Goal: Obtain resource: Obtain resource

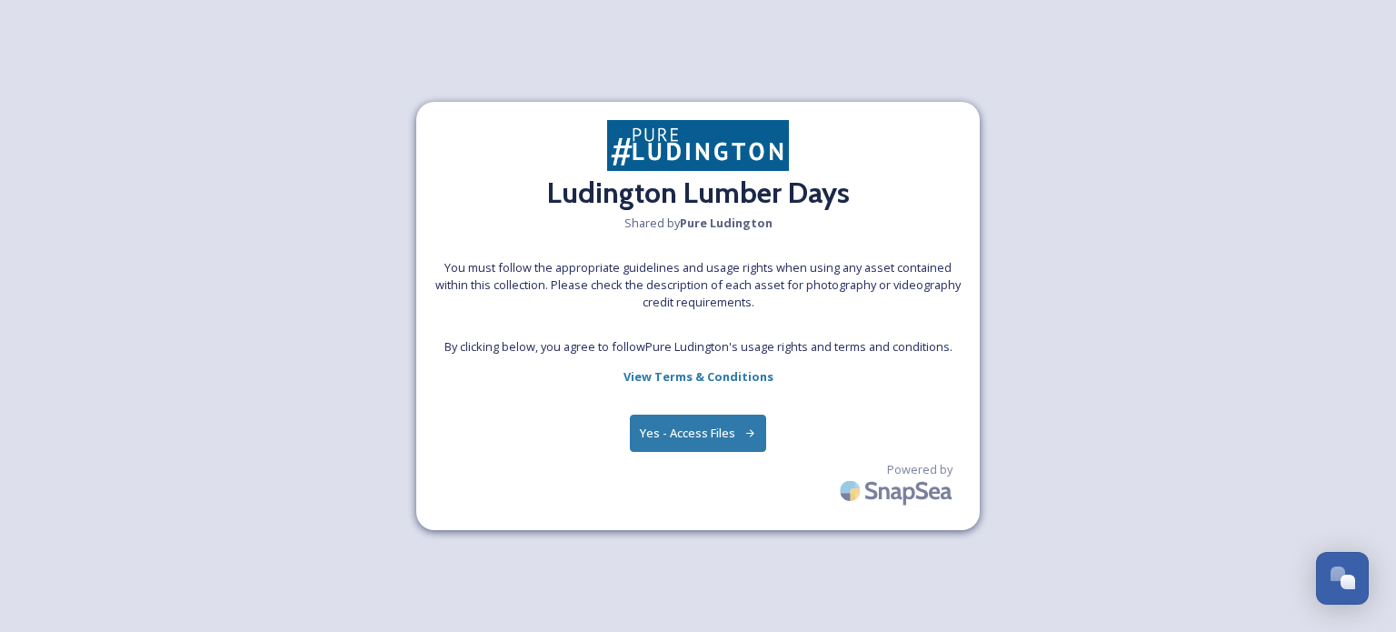
click at [679, 439] on button "Yes - Access Files" at bounding box center [698, 432] width 136 height 37
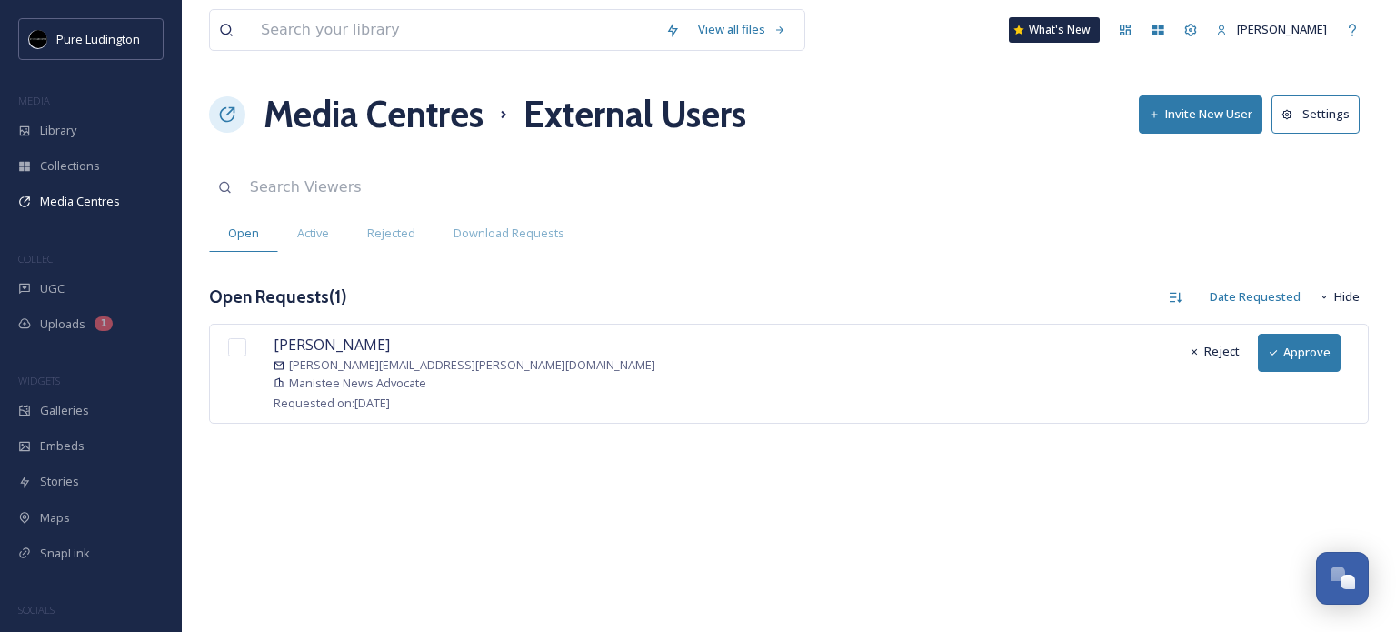
click at [1312, 348] on button "Approve" at bounding box center [1299, 351] width 83 height 37
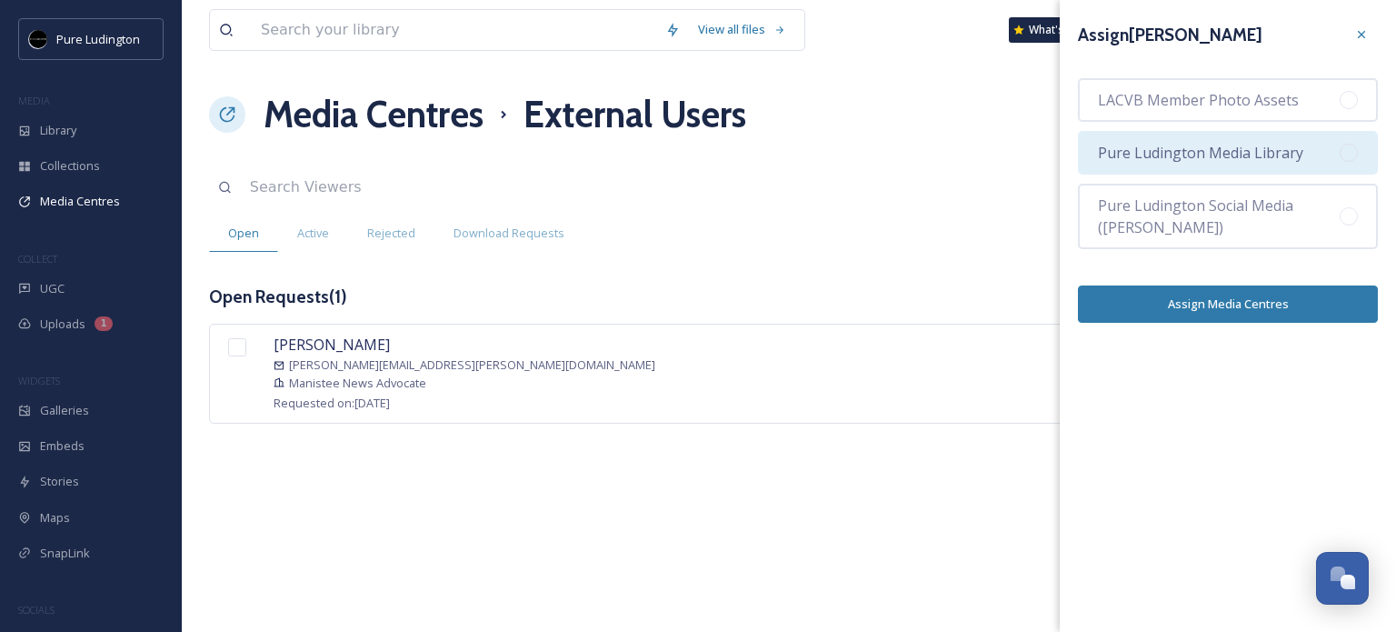
click at [1252, 147] on span "Pure Ludington Media Library" at bounding box center [1200, 153] width 205 height 22
click at [1227, 307] on button "Assign Media Centres" at bounding box center [1228, 303] width 300 height 37
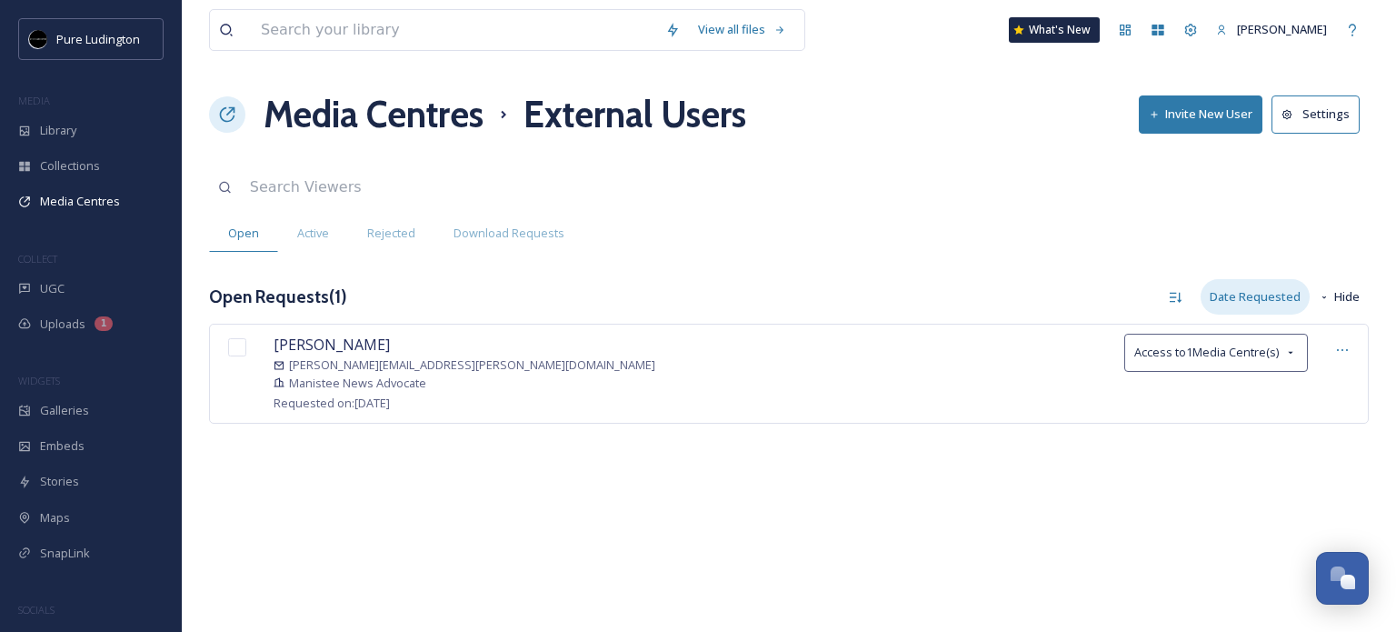
click at [1268, 297] on div "Date Requested" at bounding box center [1254, 296] width 109 height 35
click at [1249, 377] on span "Date Requested" at bounding box center [1254, 373] width 89 height 17
click at [1230, 352] on span "Access to 1 Media Centre(s)" at bounding box center [1206, 351] width 144 height 17
click at [904, 346] on div "Michelle Fedder michelle.fedder@pioneergroup.com Manistee News Advocate Request…" at bounding box center [788, 372] width 1159 height 99
click at [1322, 118] on button "Settings" at bounding box center [1315, 113] width 88 height 37
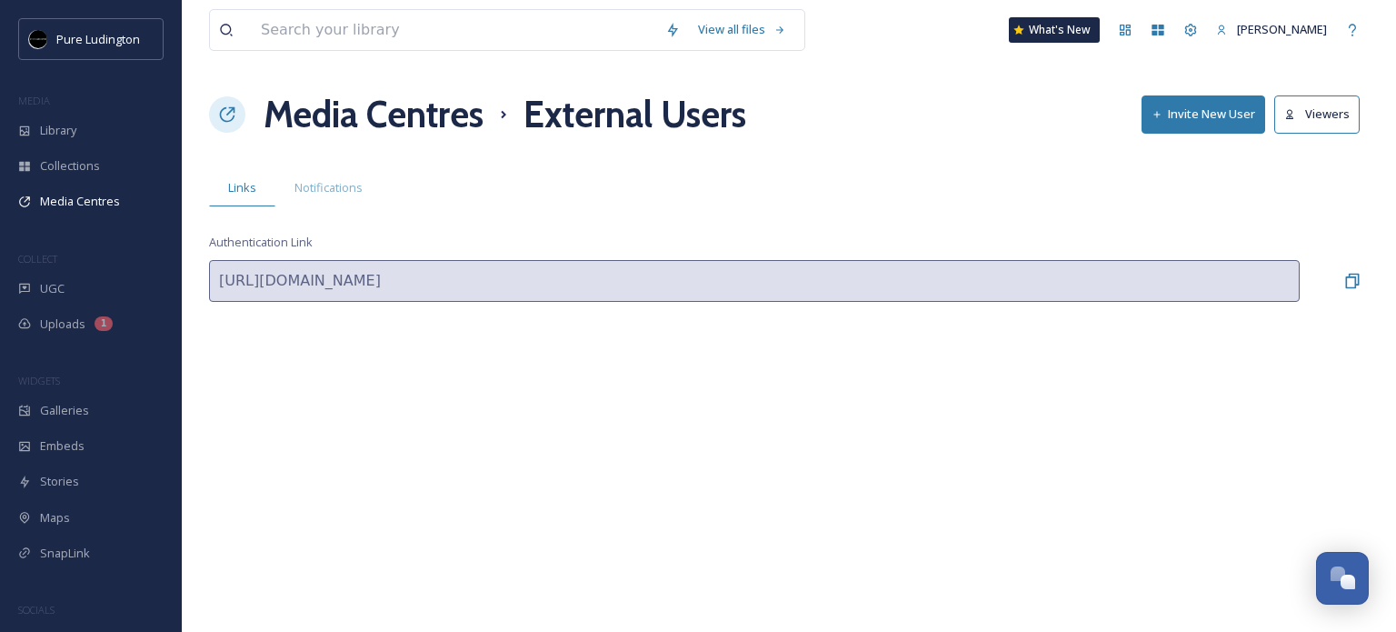
click at [1045, 142] on div "View all files What's New Kim Skeltis Media Centres External Users Invite New U…" at bounding box center [789, 316] width 1214 height 632
click at [1198, 33] on icon at bounding box center [1190, 30] width 15 height 15
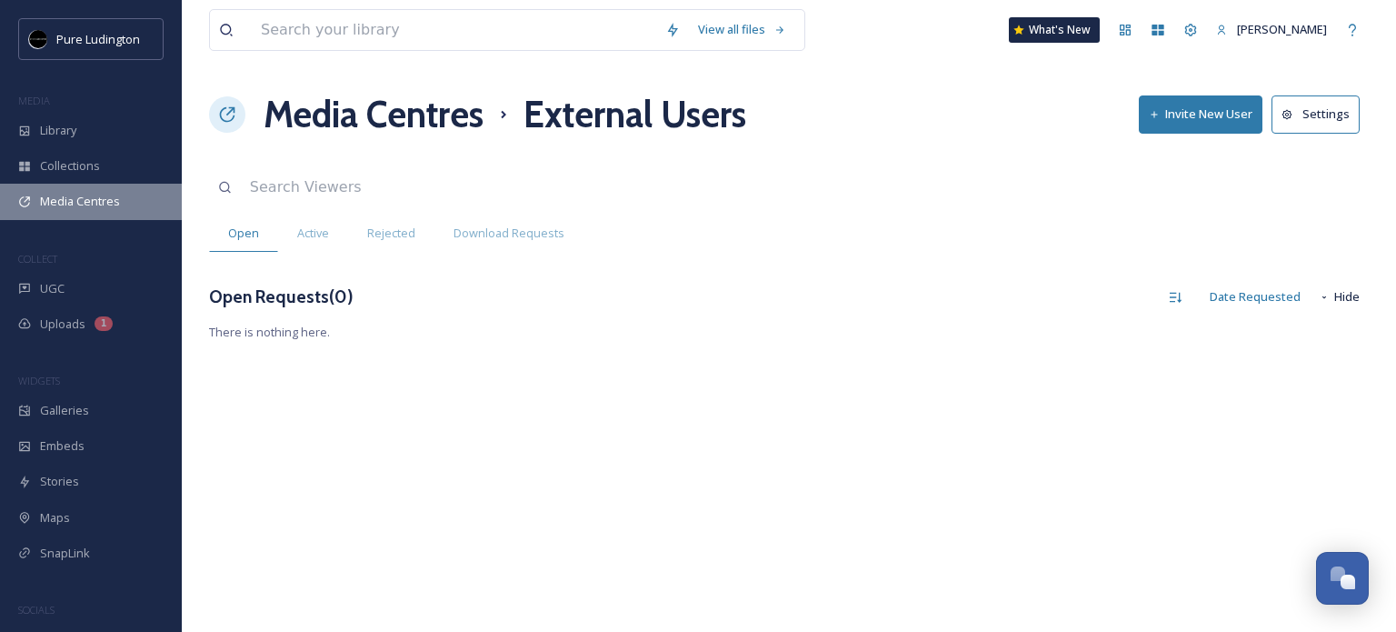
click at [76, 194] on span "Media Centres" at bounding box center [80, 201] width 80 height 17
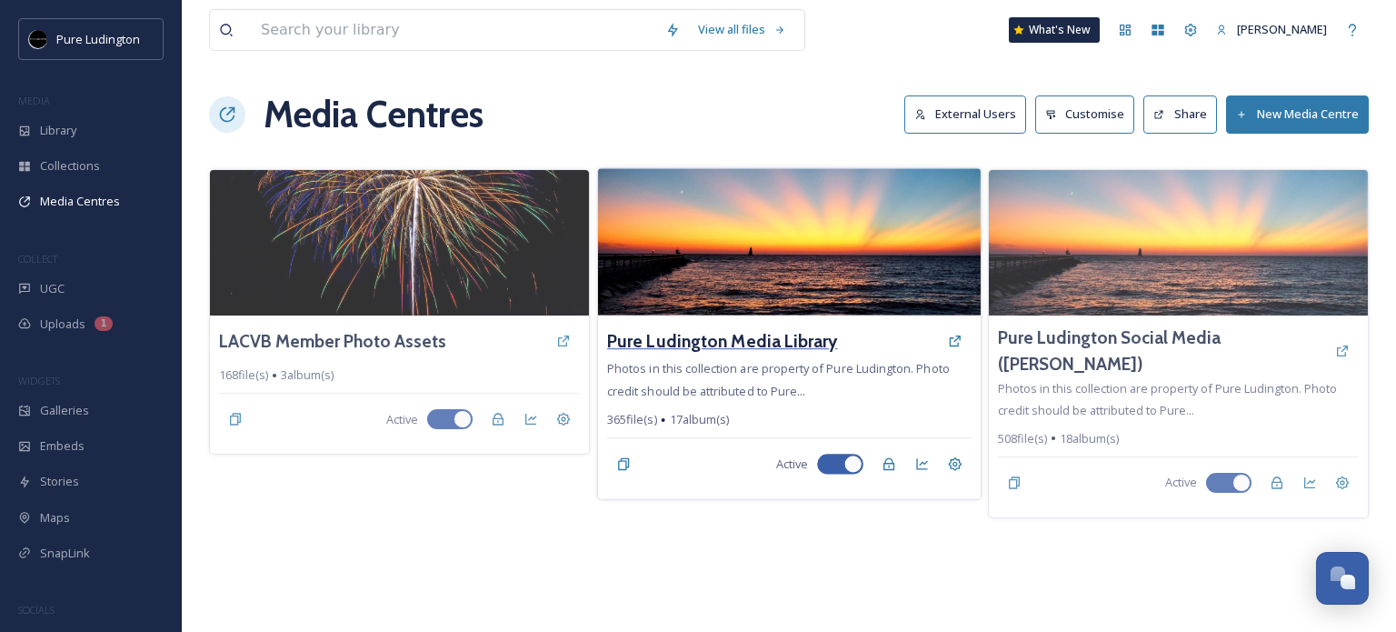
click at [755, 337] on h3 "Pure Ludington Media Library" at bounding box center [722, 341] width 231 height 26
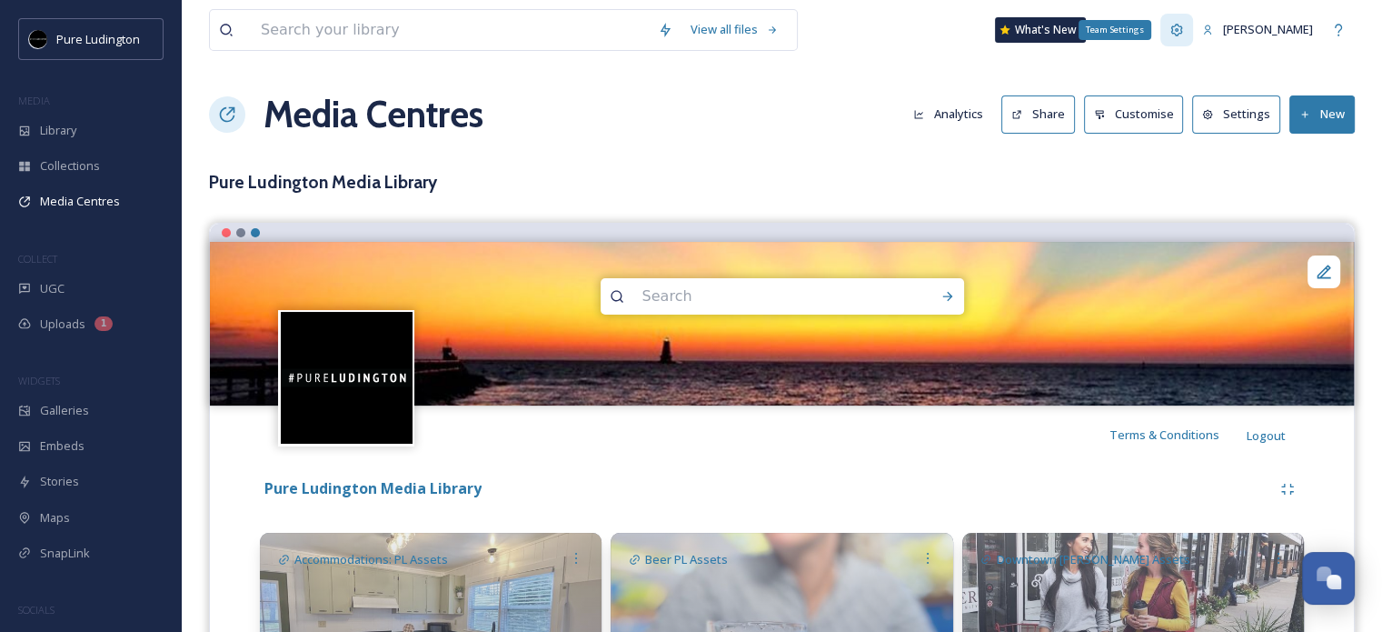
click at [1183, 25] on icon at bounding box center [1177, 30] width 12 height 12
click at [1237, 113] on button "Settings" at bounding box center [1236, 113] width 88 height 37
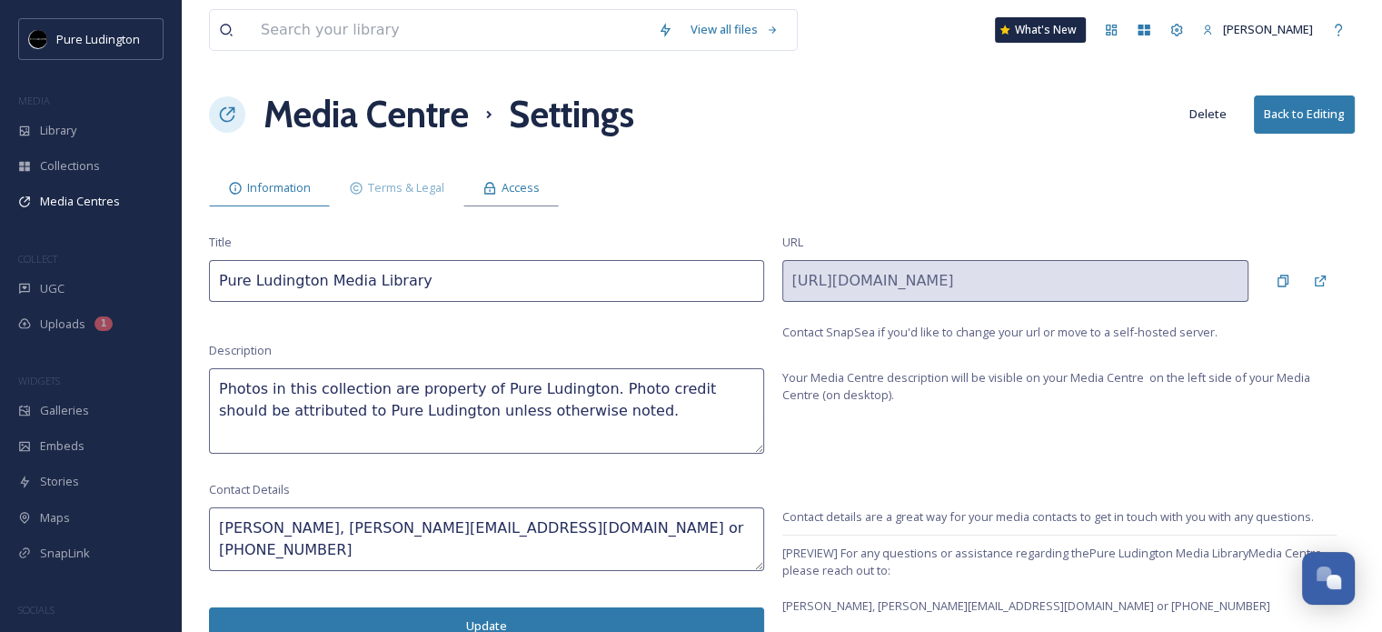
click at [519, 188] on span "Access" at bounding box center [521, 187] width 38 height 17
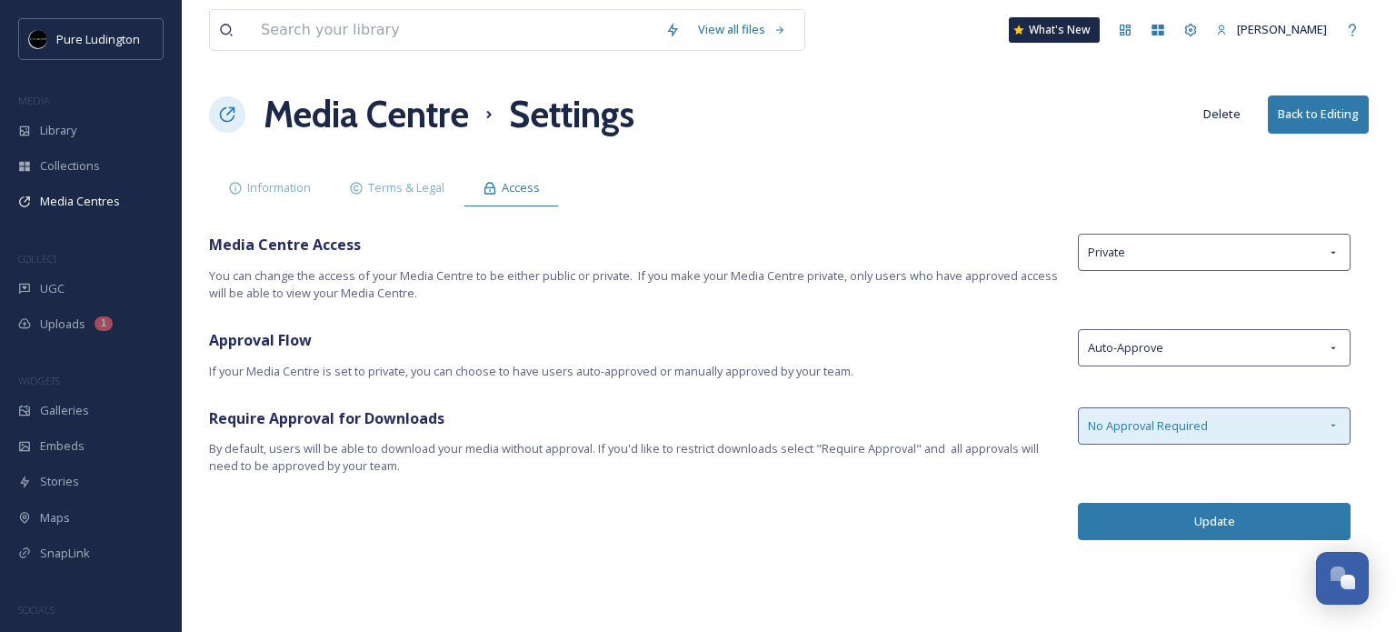
click at [1324, 424] on div "No Approval Required" at bounding box center [1214, 425] width 273 height 37
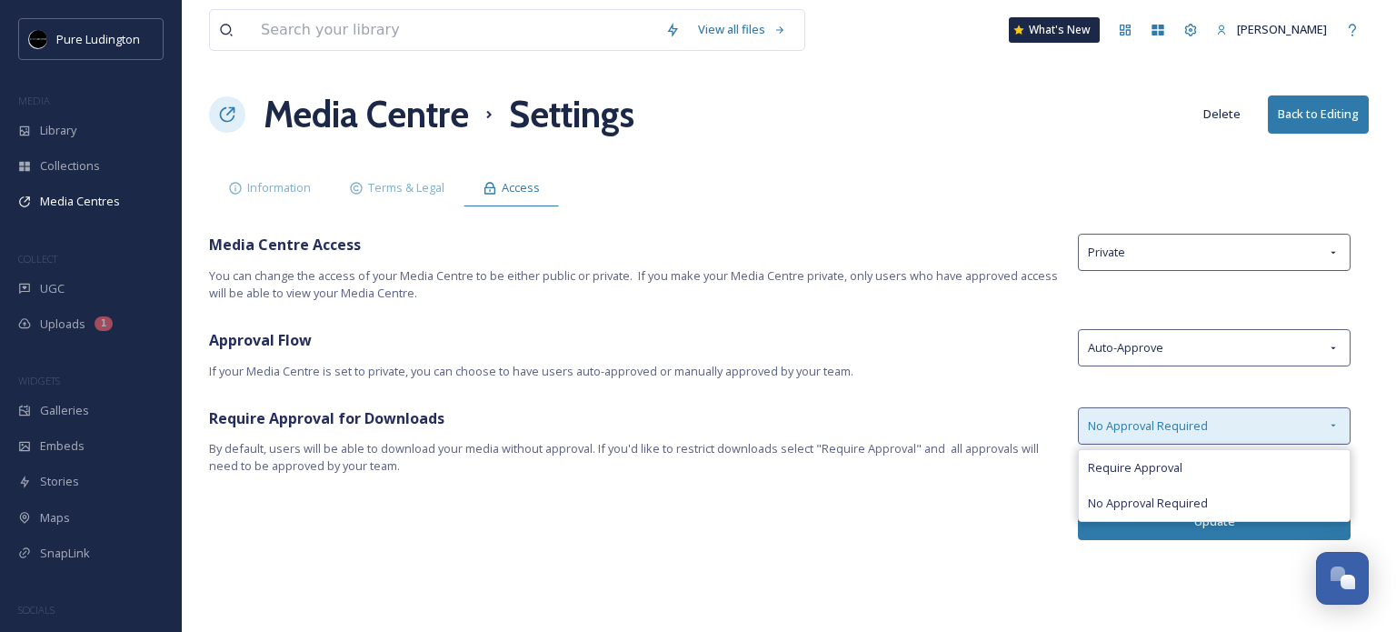
click at [1326, 424] on icon at bounding box center [1333, 425] width 15 height 15
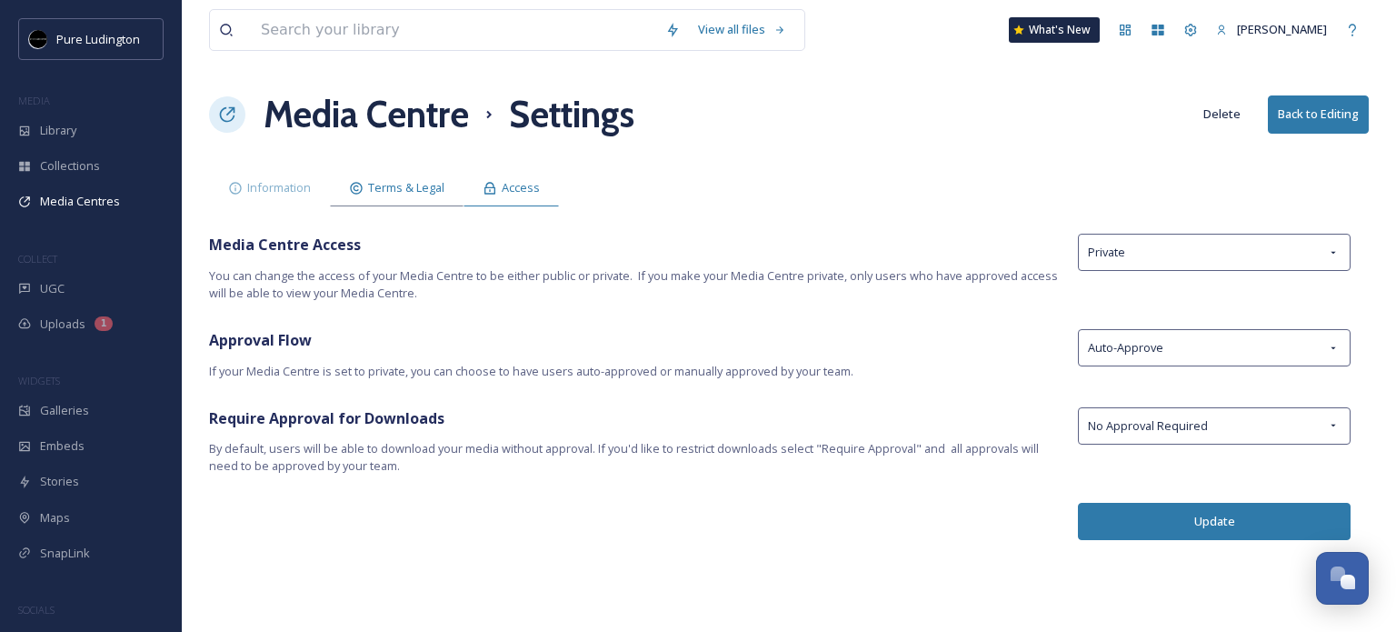
click at [401, 184] on span "Terms & Legal" at bounding box center [406, 187] width 76 height 17
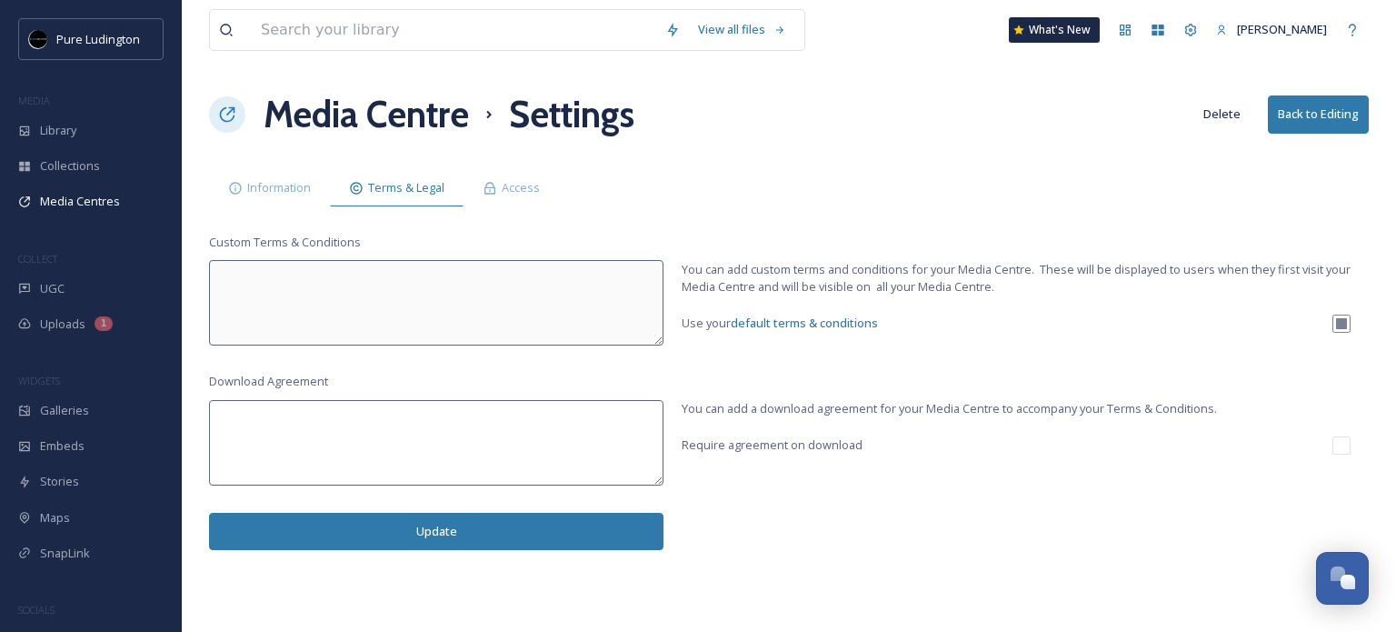
click at [276, 417] on textarea at bounding box center [436, 442] width 454 height 85
drag, startPoint x: 303, startPoint y: 422, endPoint x: 681, endPoint y: 386, distance: 379.7
click at [662, 410] on textarea "Please credit the proper name provided in each photo title." at bounding box center [436, 442] width 454 height 85
click at [413, 422] on textarea "Please credit Pure Ludington for photos unless otherwise noted in the photo tit…" at bounding box center [436, 442] width 454 height 85
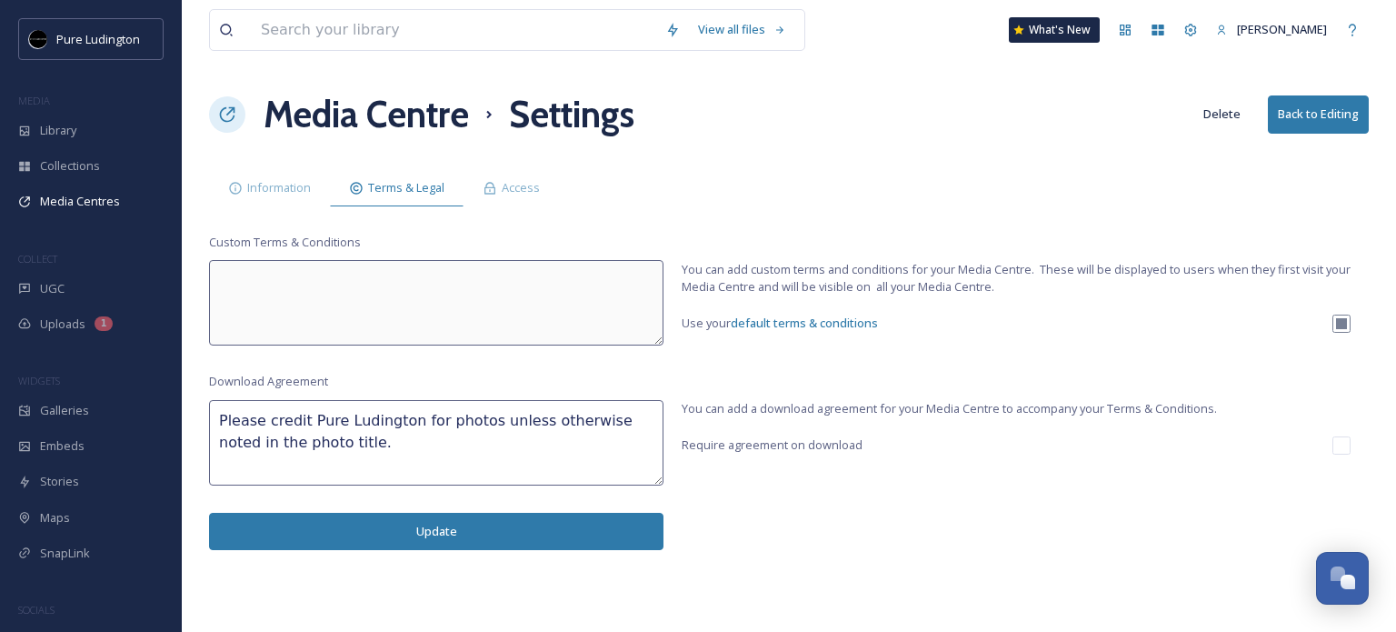
type textarea "Please credit Pure Ludington for photos unless otherwise noted in the photo tit…"
click at [447, 539] on button "Update" at bounding box center [436, 530] width 454 height 37
click at [422, 530] on button "Update" at bounding box center [436, 530] width 454 height 37
click at [96, 168] on span "Collections" at bounding box center [70, 165] width 60 height 17
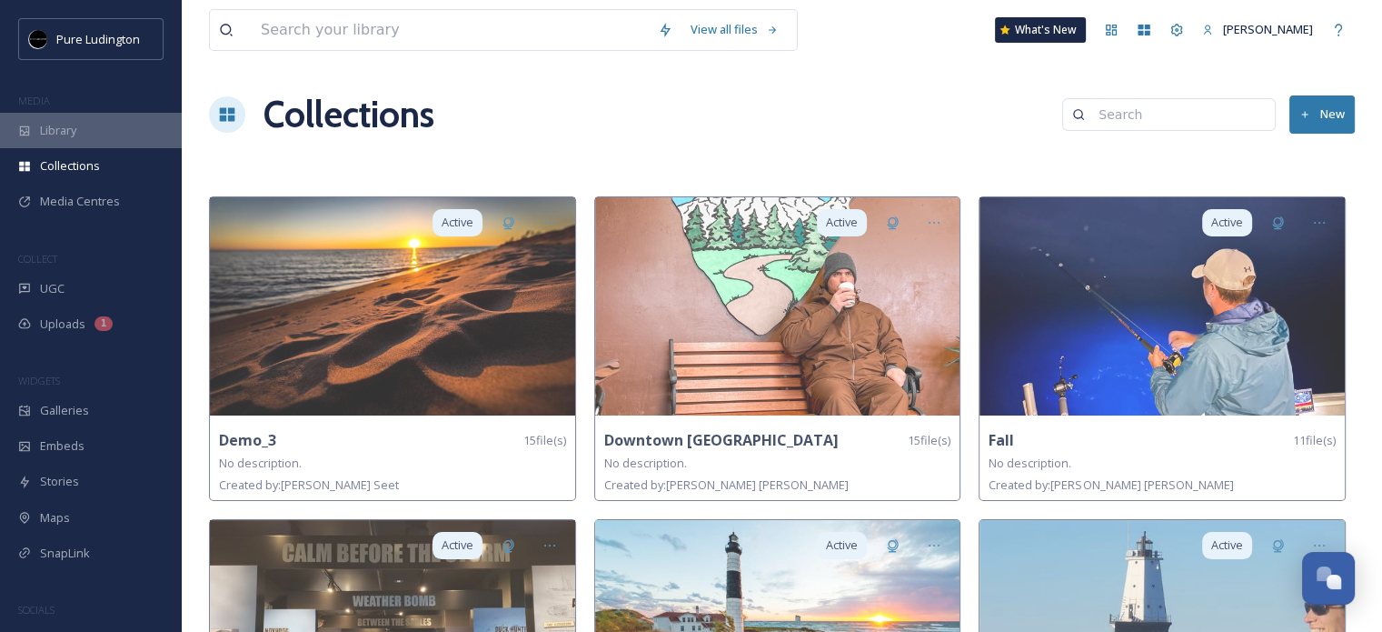
click at [93, 142] on div "Library" at bounding box center [91, 130] width 182 height 35
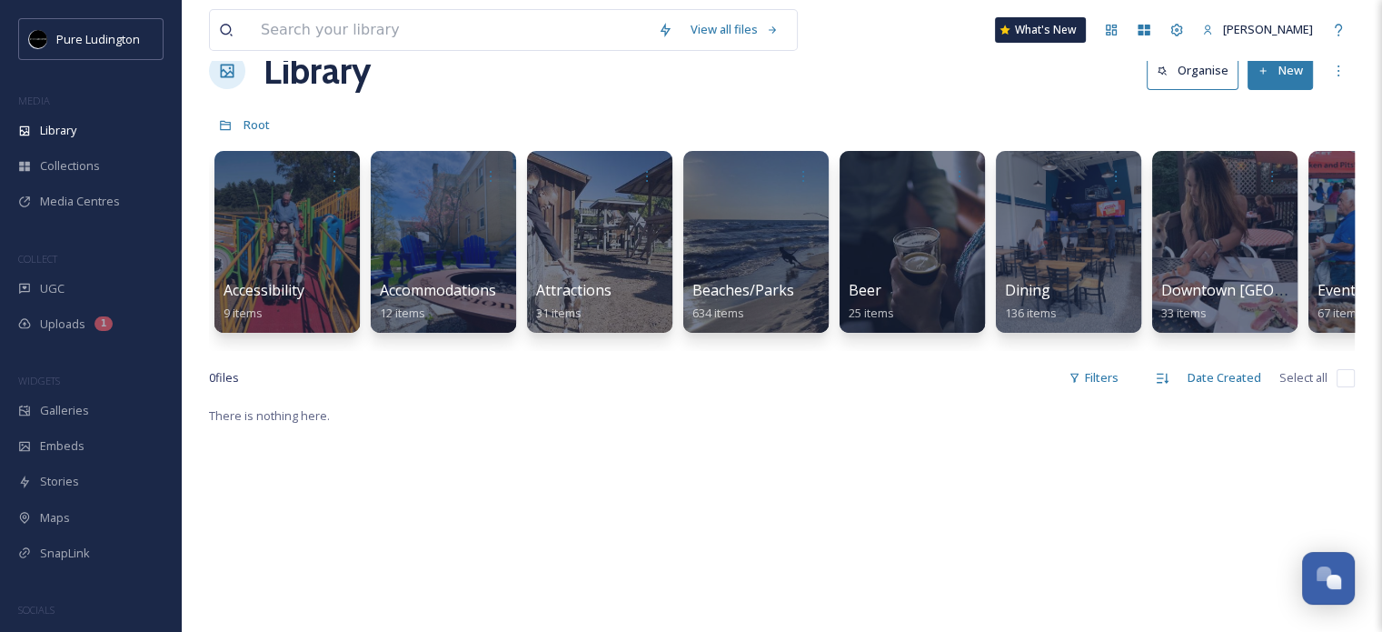
scroll to position [182, 0]
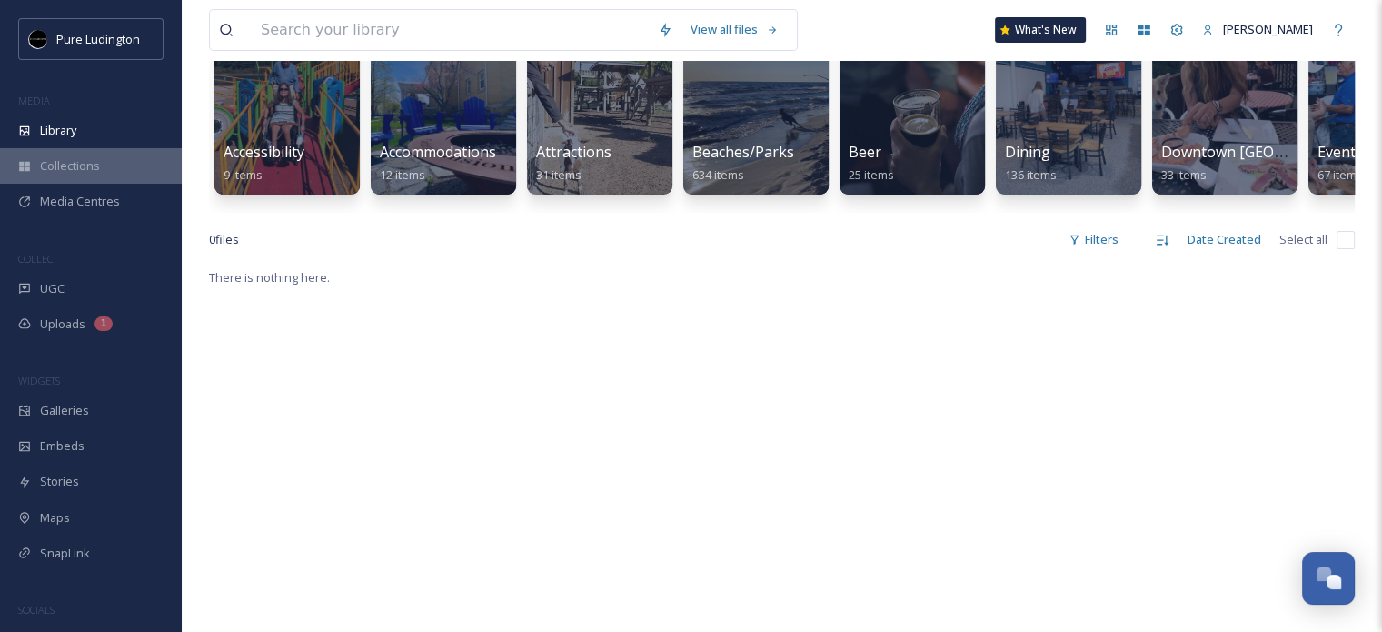
click at [85, 166] on span "Collections" at bounding box center [70, 165] width 60 height 17
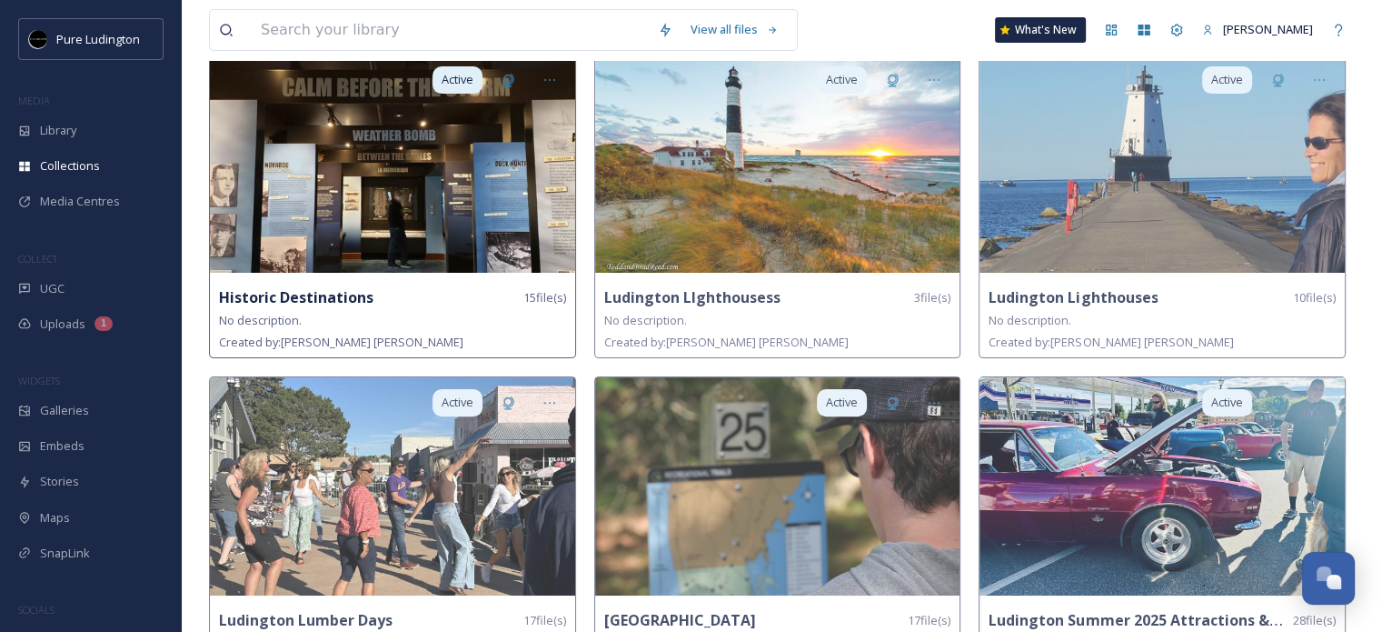
scroll to position [484, 0]
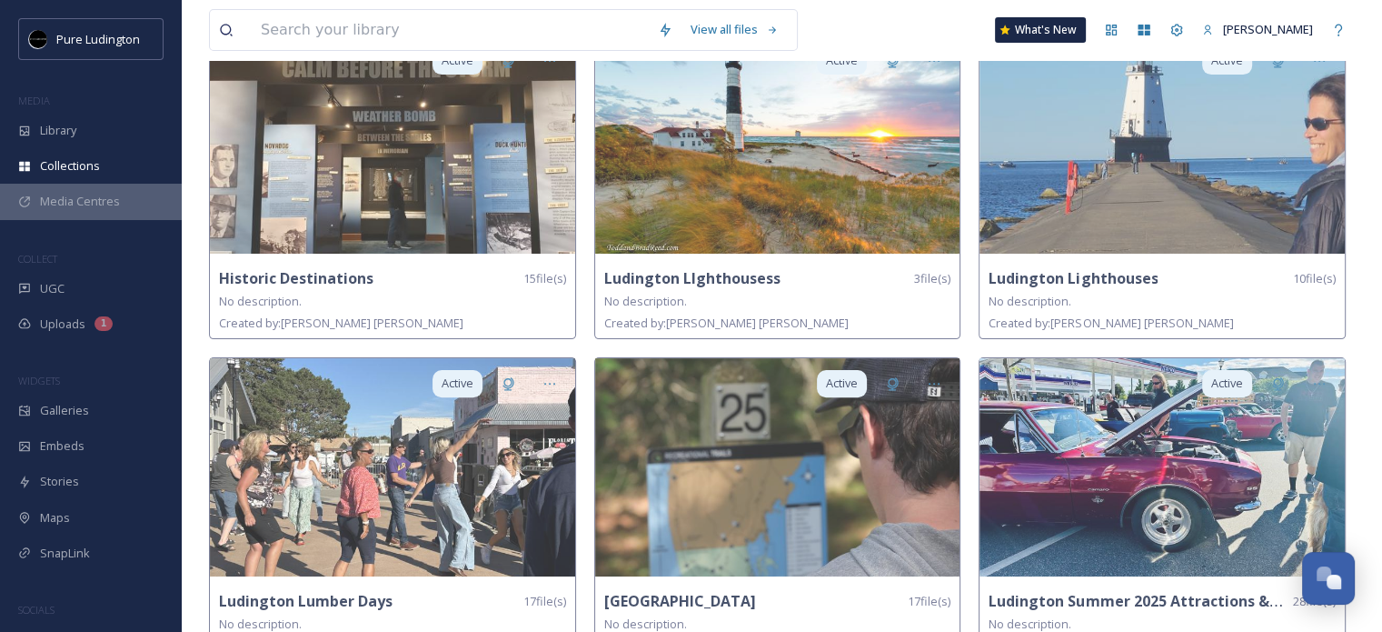
click at [115, 188] on div "Media Centres" at bounding box center [91, 201] width 182 height 35
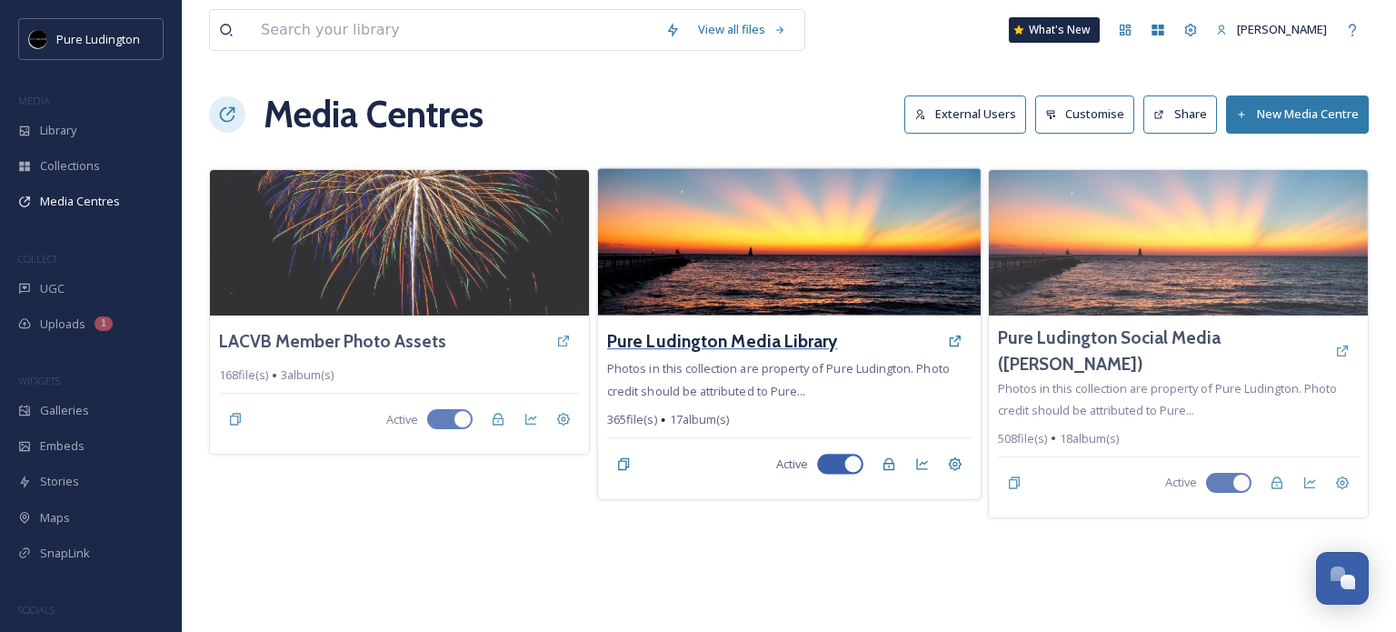
click at [787, 333] on h3 "Pure Ludington Media Library" at bounding box center [722, 341] width 231 height 26
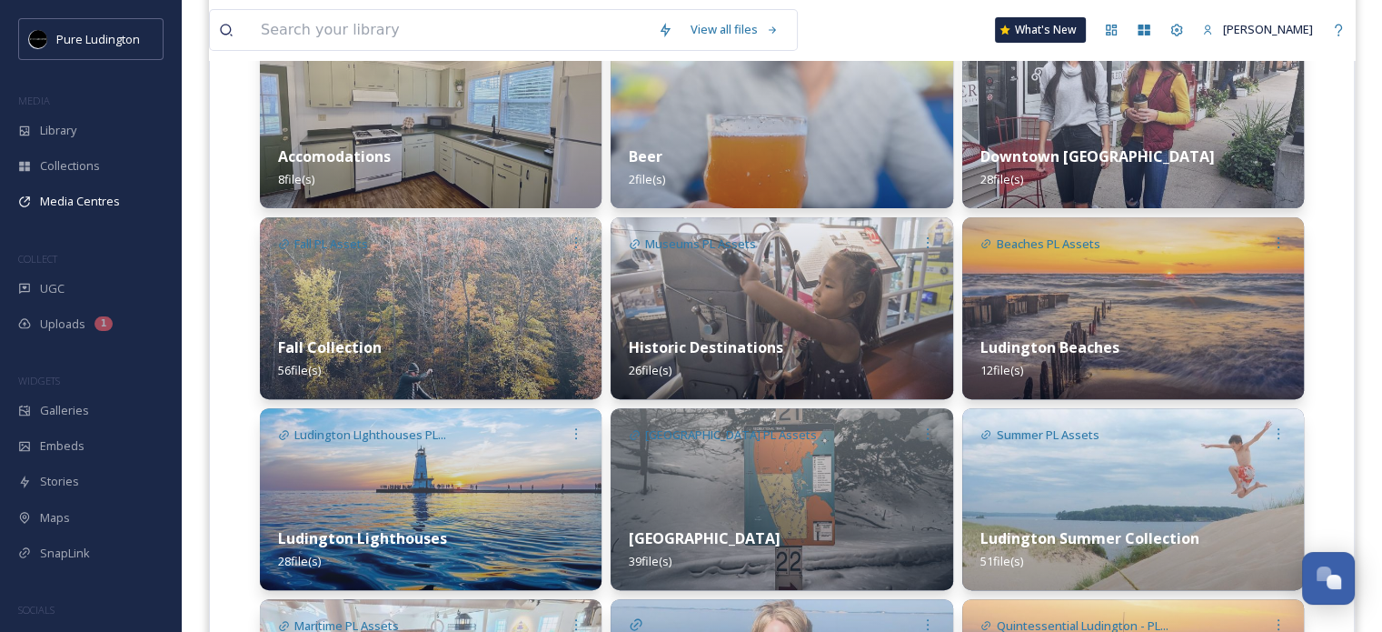
scroll to position [503, 0]
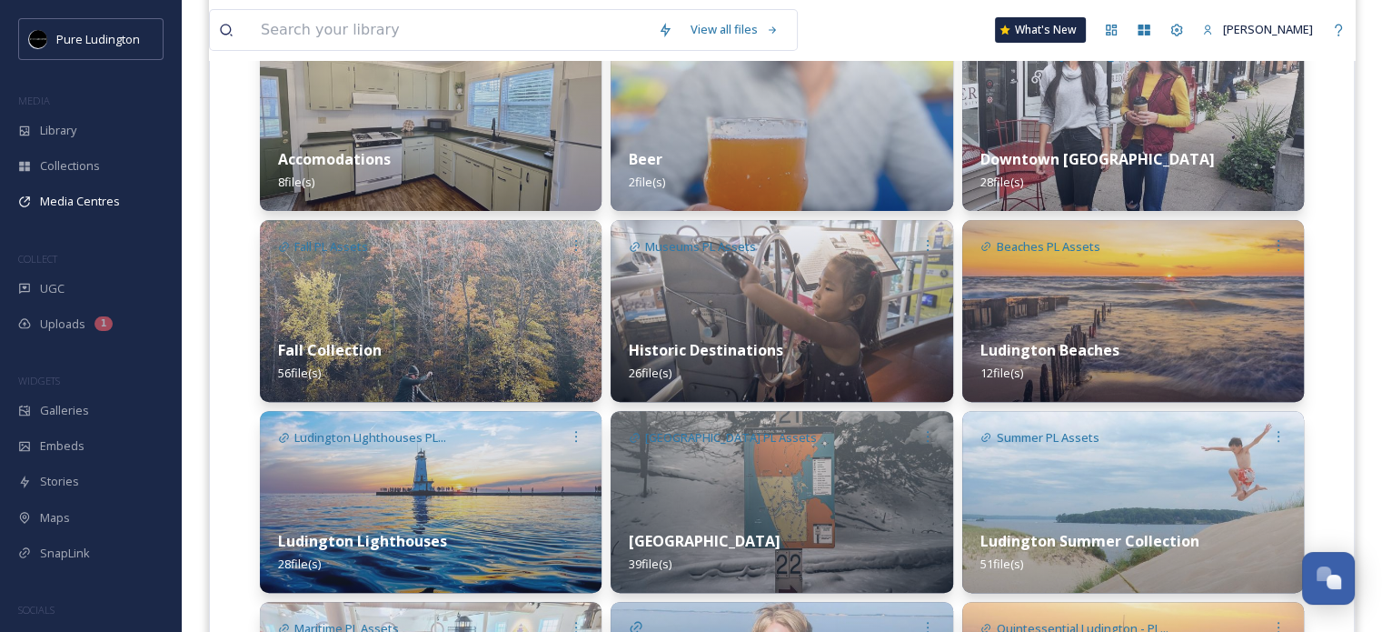
click at [429, 312] on img at bounding box center [431, 311] width 342 height 182
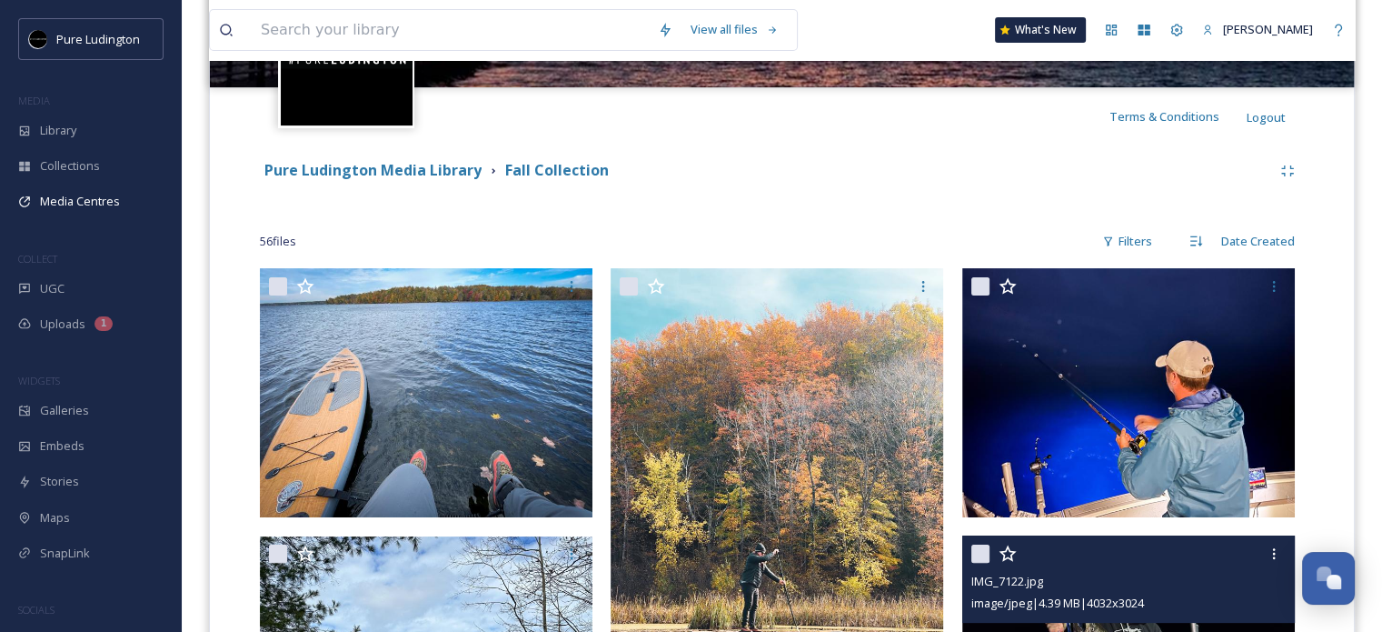
scroll to position [305, 0]
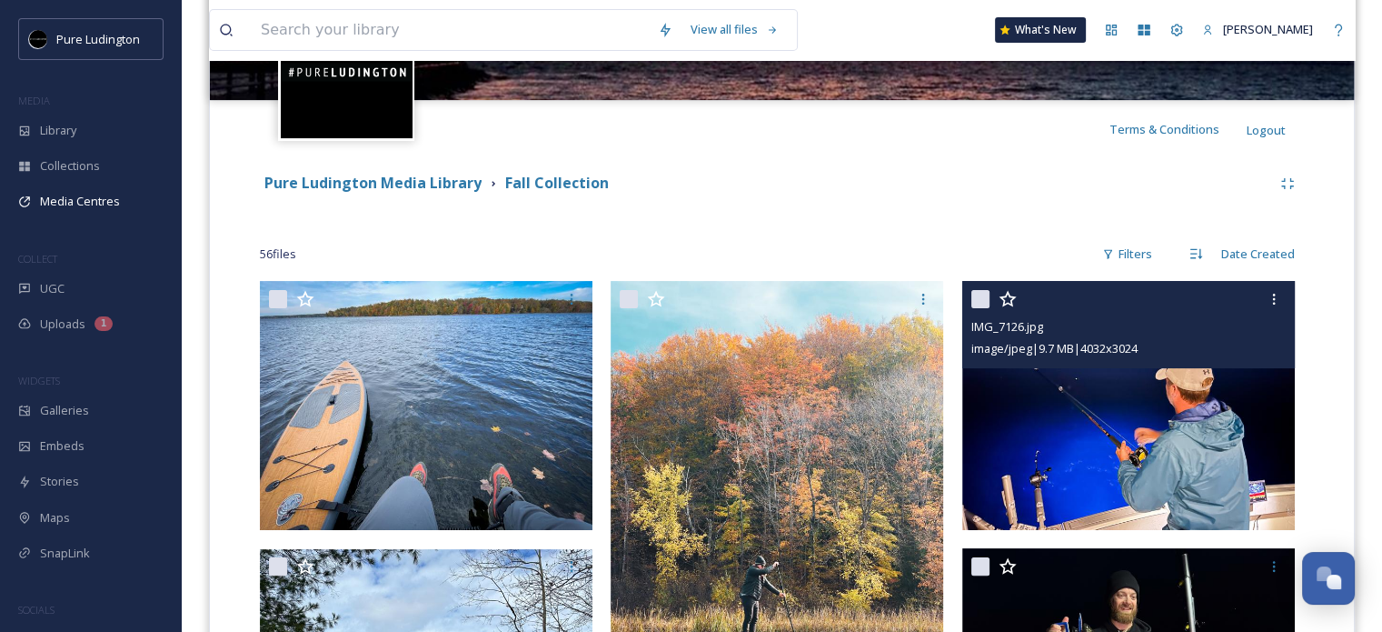
click at [1096, 432] on img at bounding box center [1128, 406] width 333 height 250
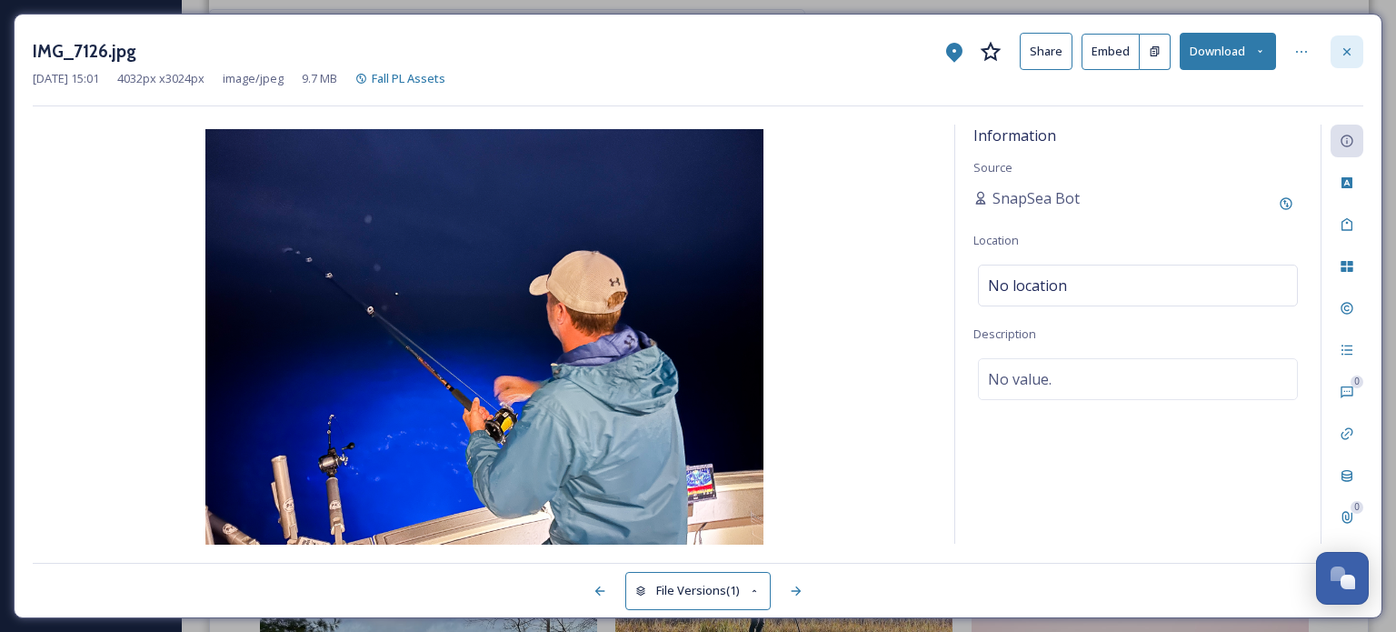
click at [1348, 50] on icon at bounding box center [1346, 50] width 7 height 7
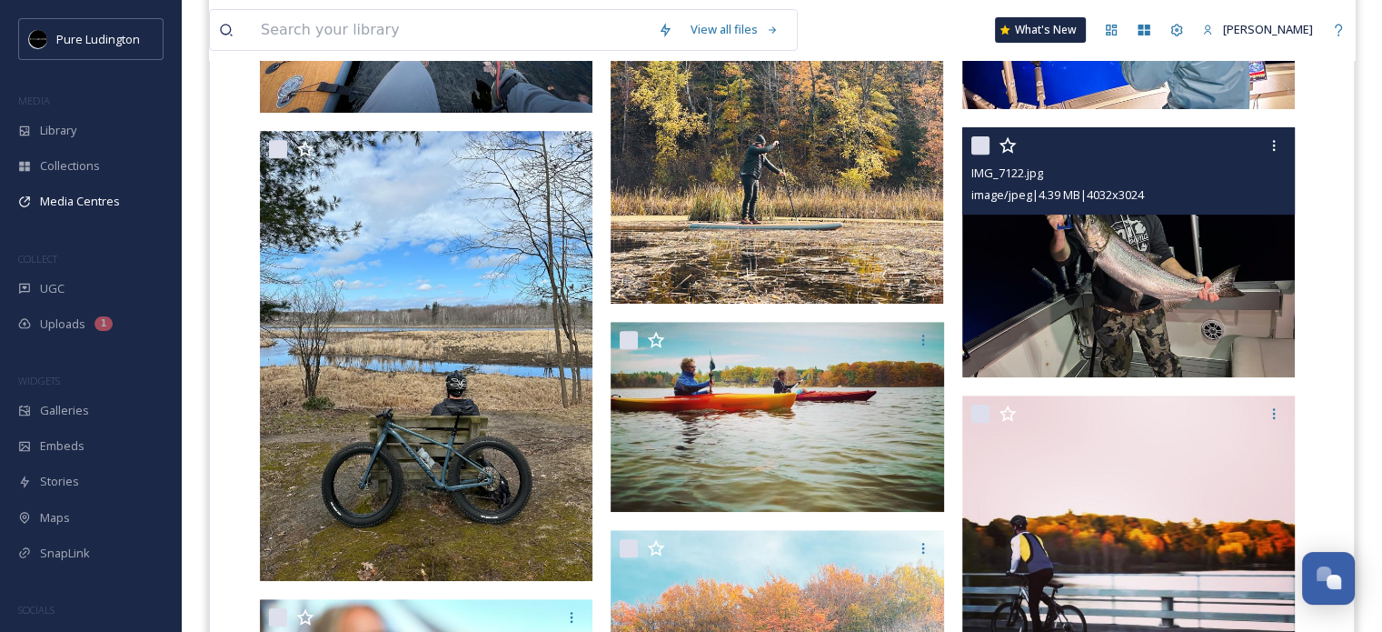
scroll to position [731, 0]
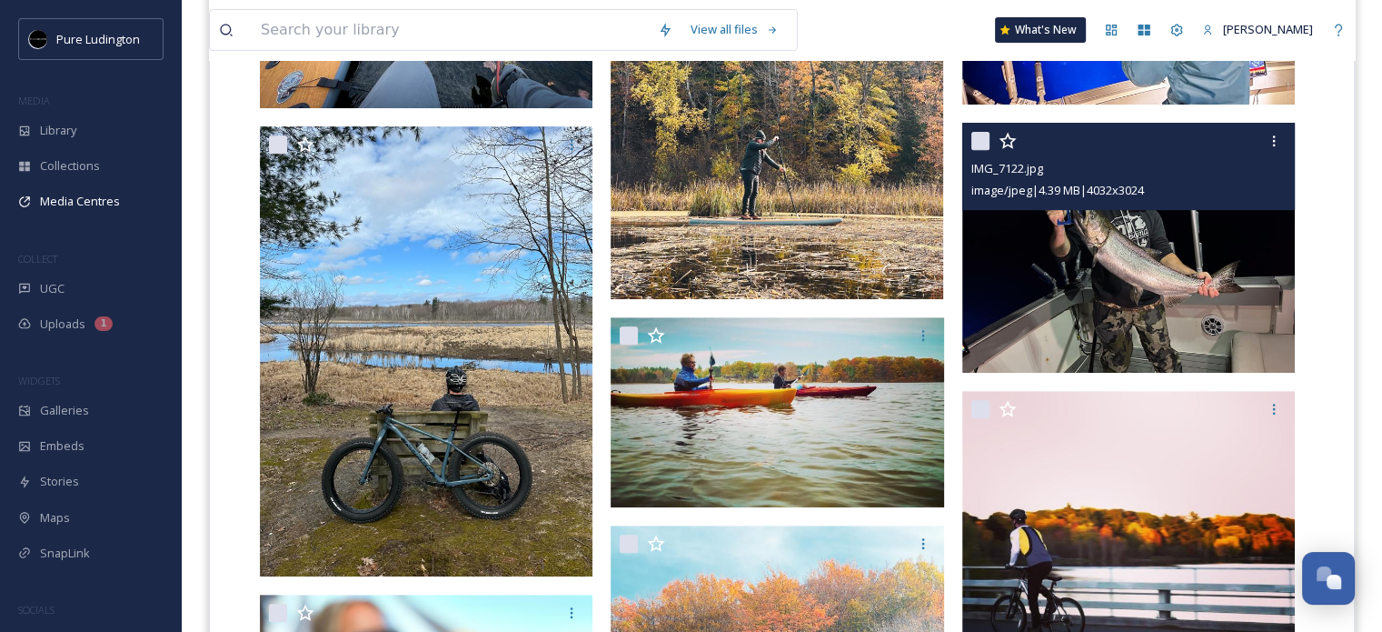
click at [1155, 295] on img at bounding box center [1128, 248] width 333 height 250
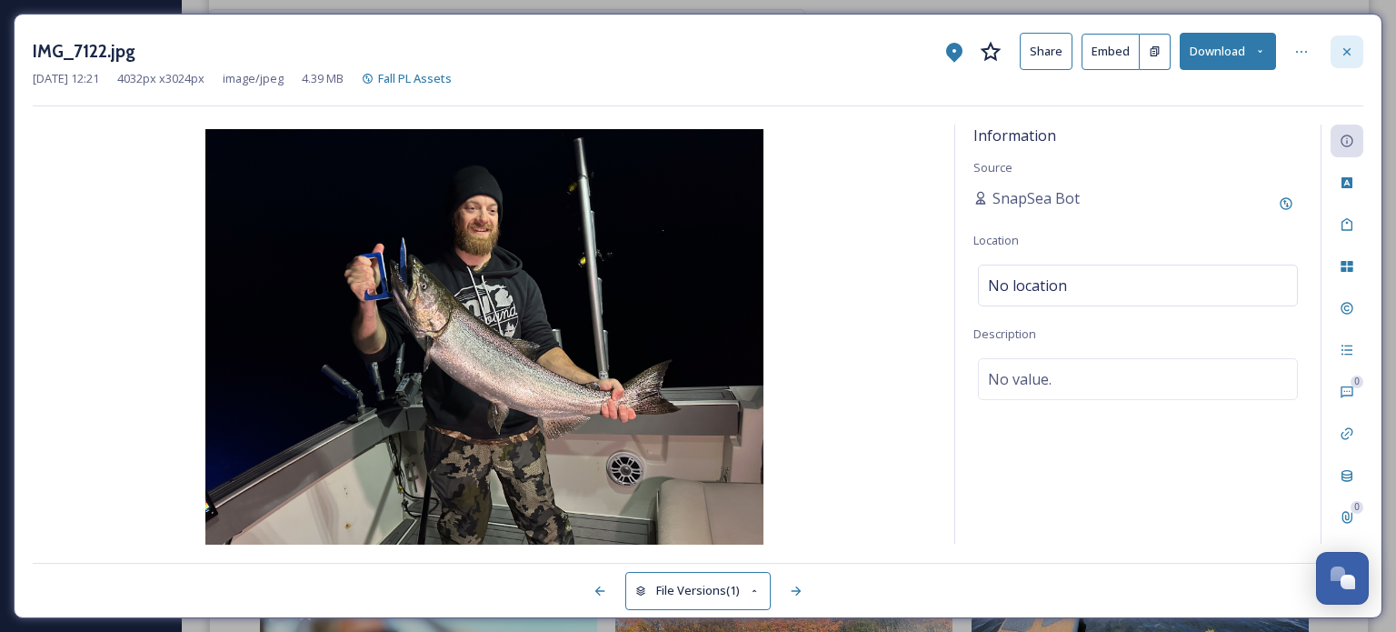
click at [1348, 46] on icon at bounding box center [1346, 52] width 15 height 15
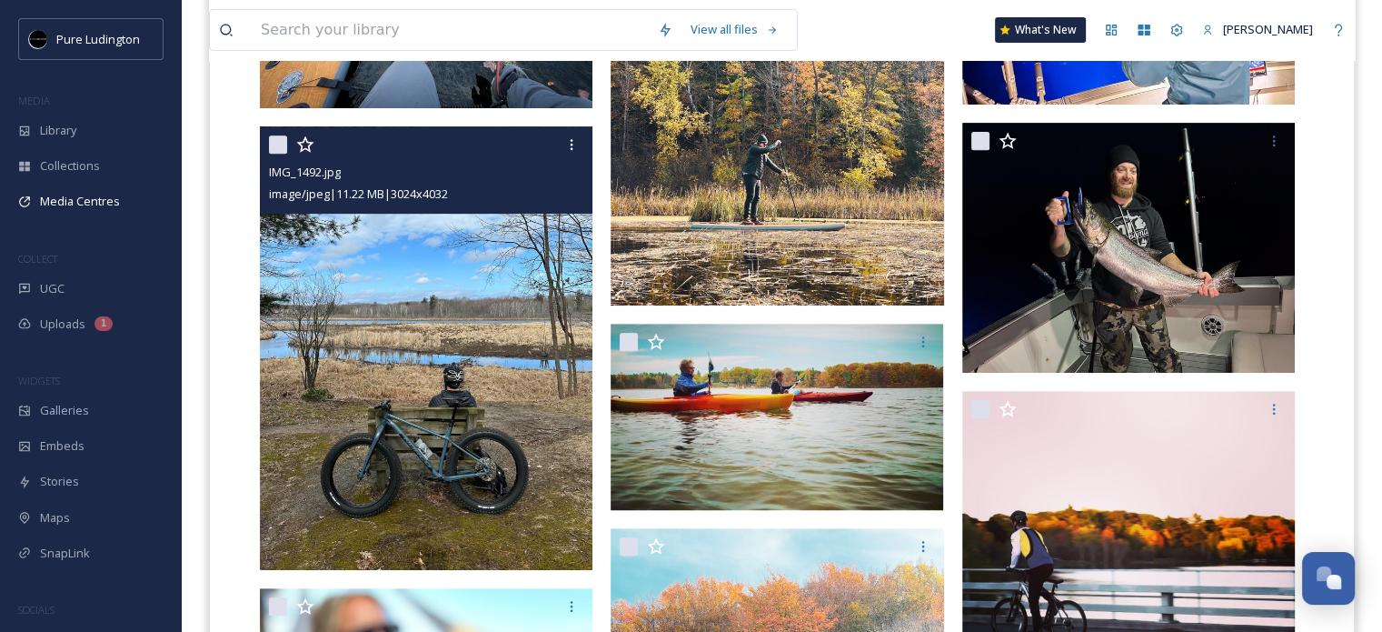
click at [463, 359] on img at bounding box center [426, 347] width 333 height 443
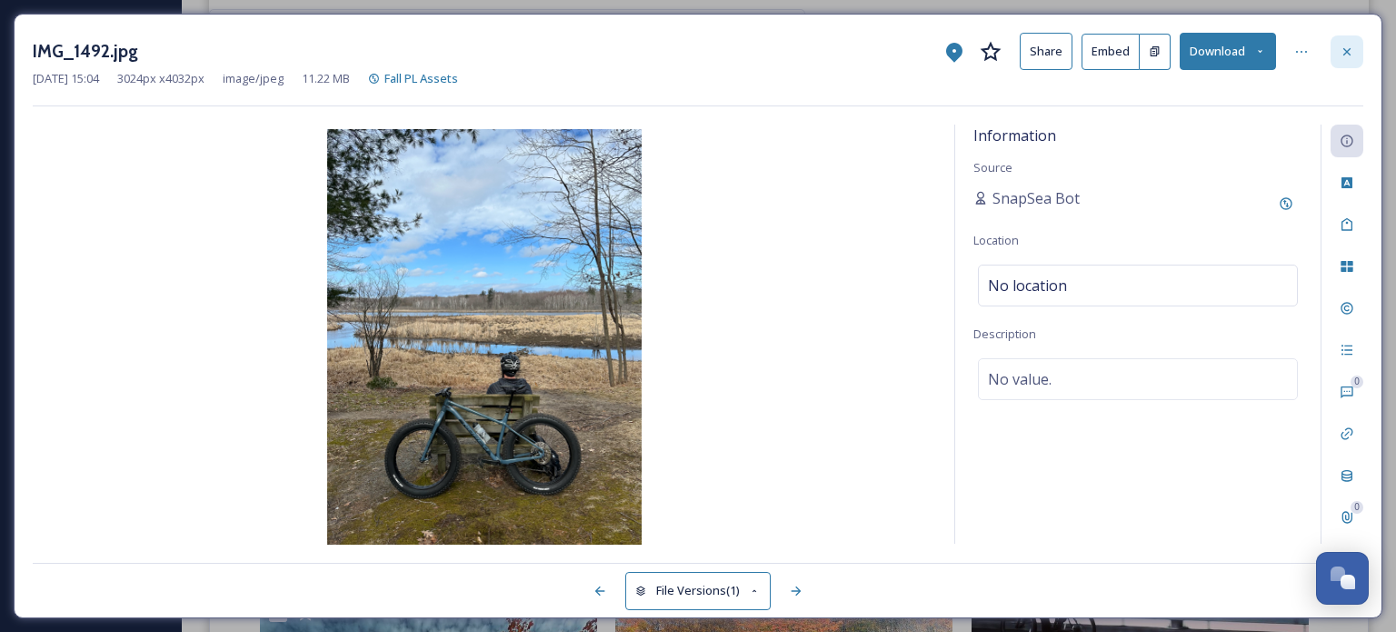
click at [1358, 46] on div at bounding box center [1346, 51] width 33 height 33
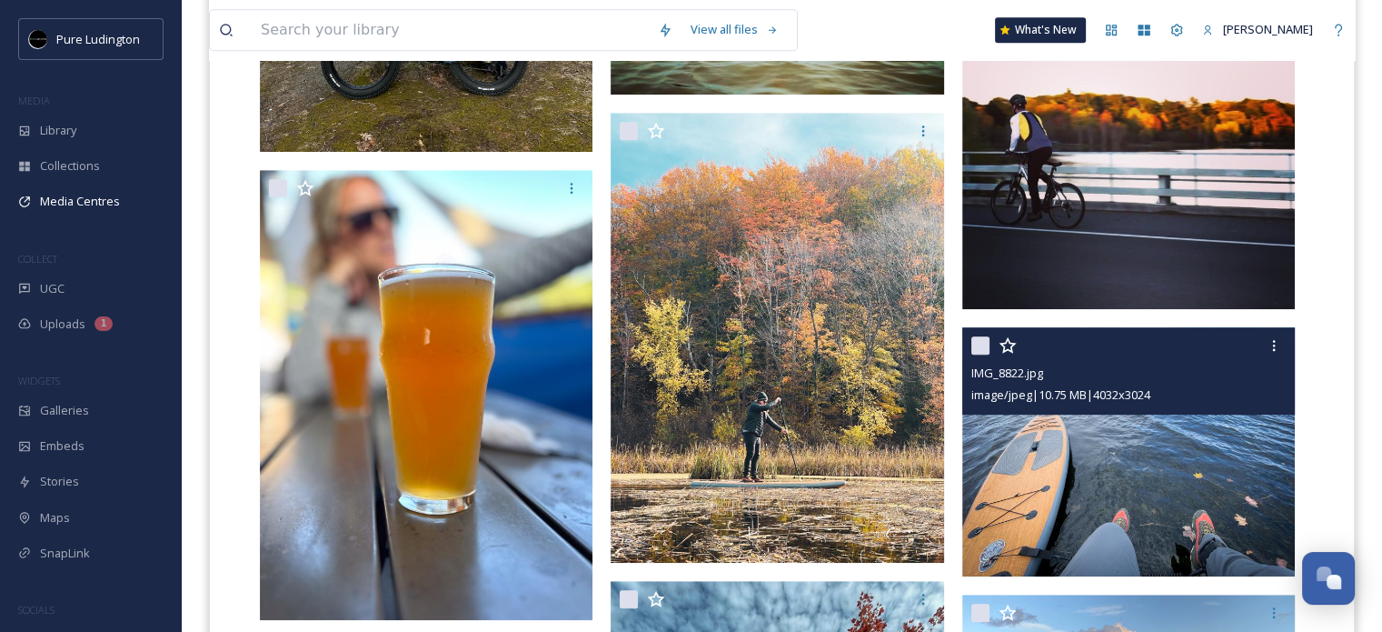
scroll to position [1214, 0]
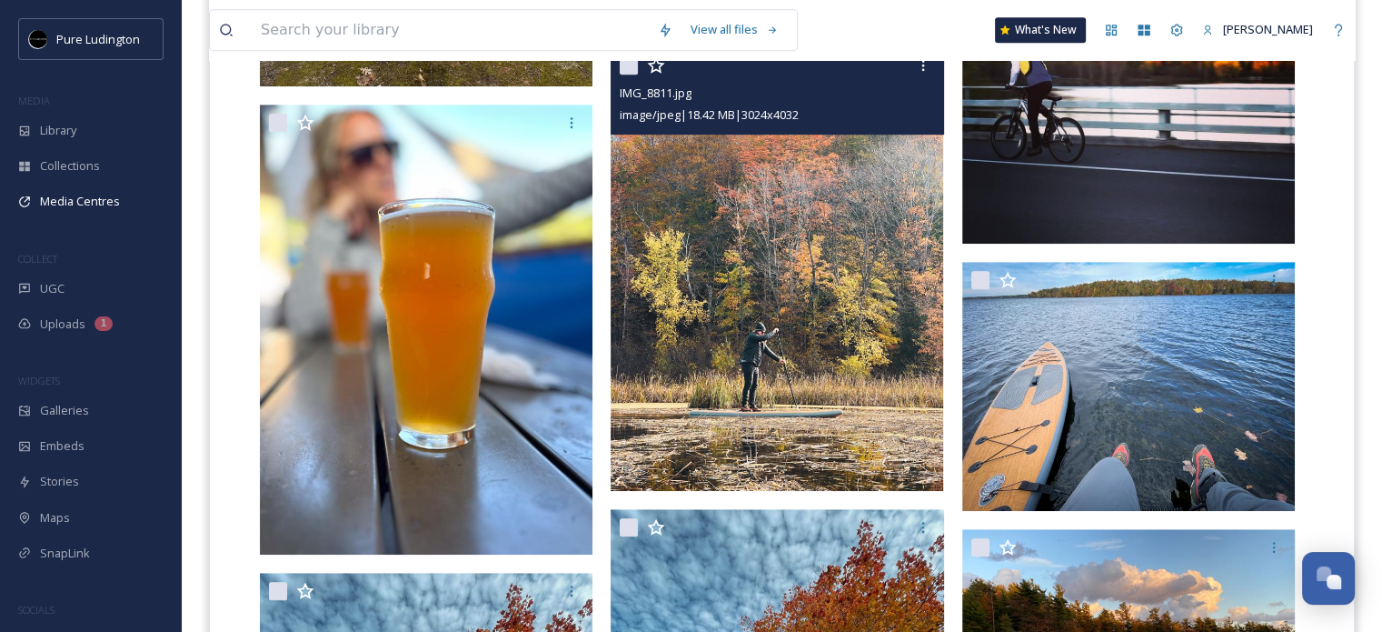
click at [781, 251] on img at bounding box center [777, 268] width 333 height 443
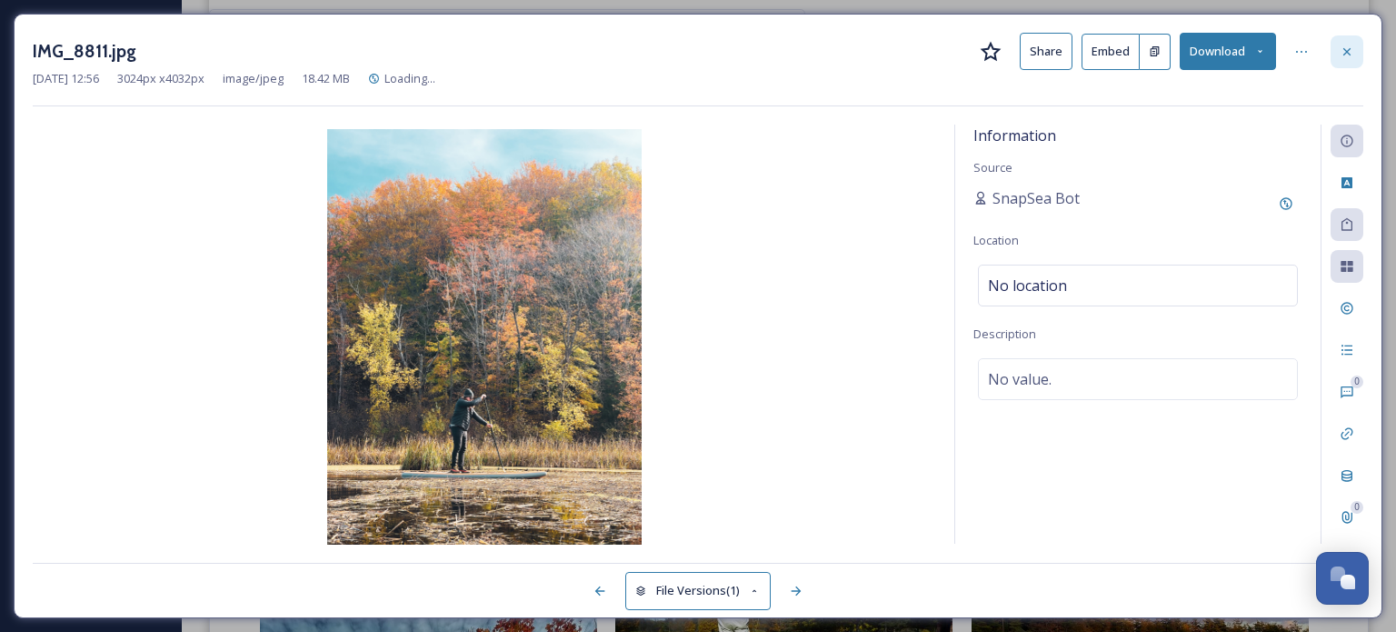
click at [1345, 49] on icon at bounding box center [1346, 50] width 7 height 7
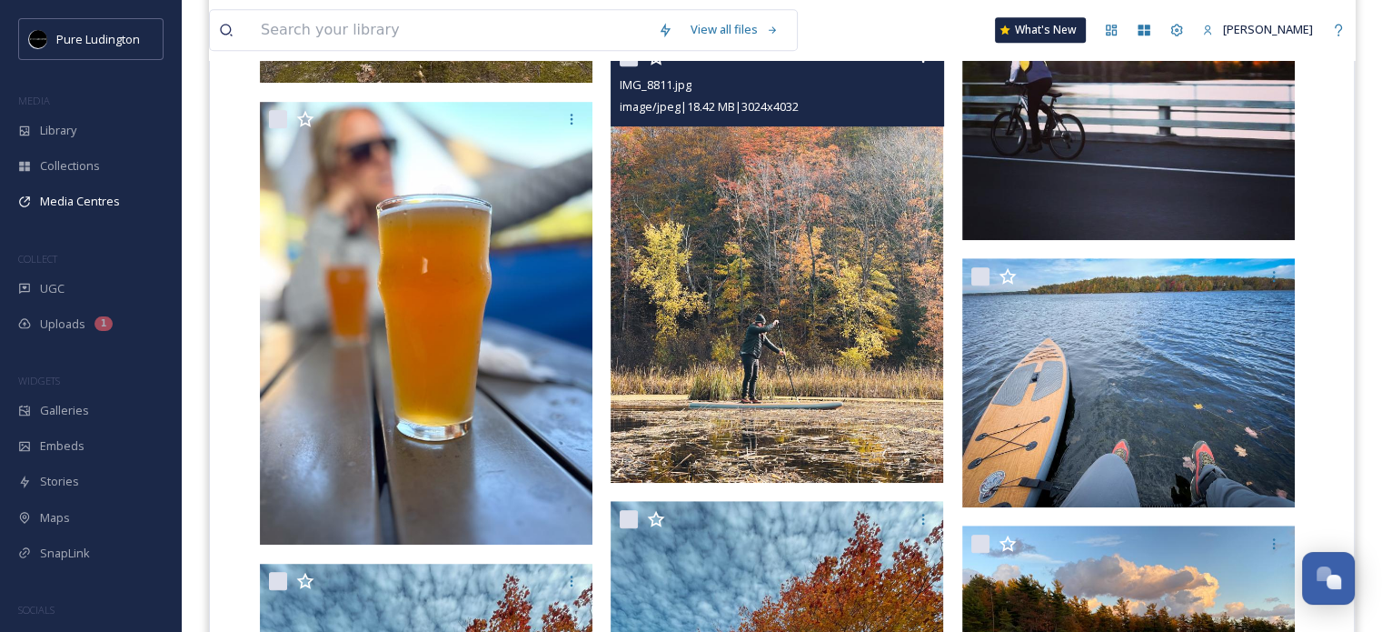
scroll to position [1211, 0]
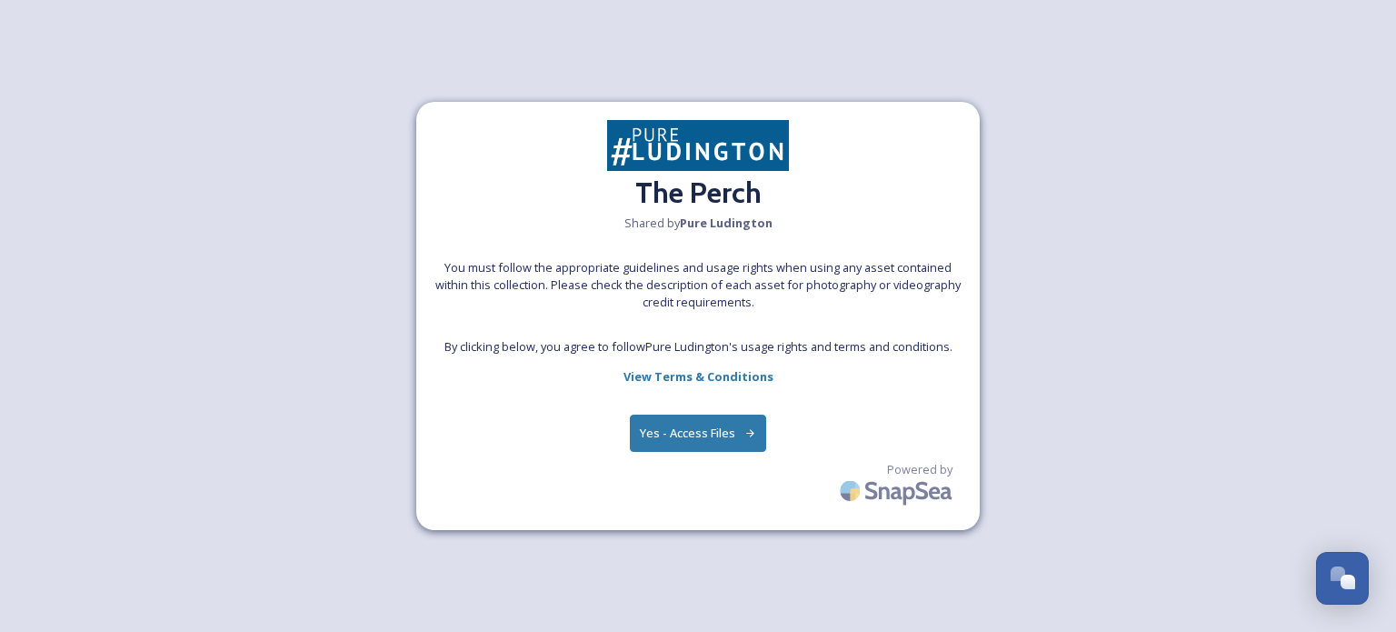
click at [675, 433] on button "Yes - Access Files" at bounding box center [698, 432] width 136 height 37
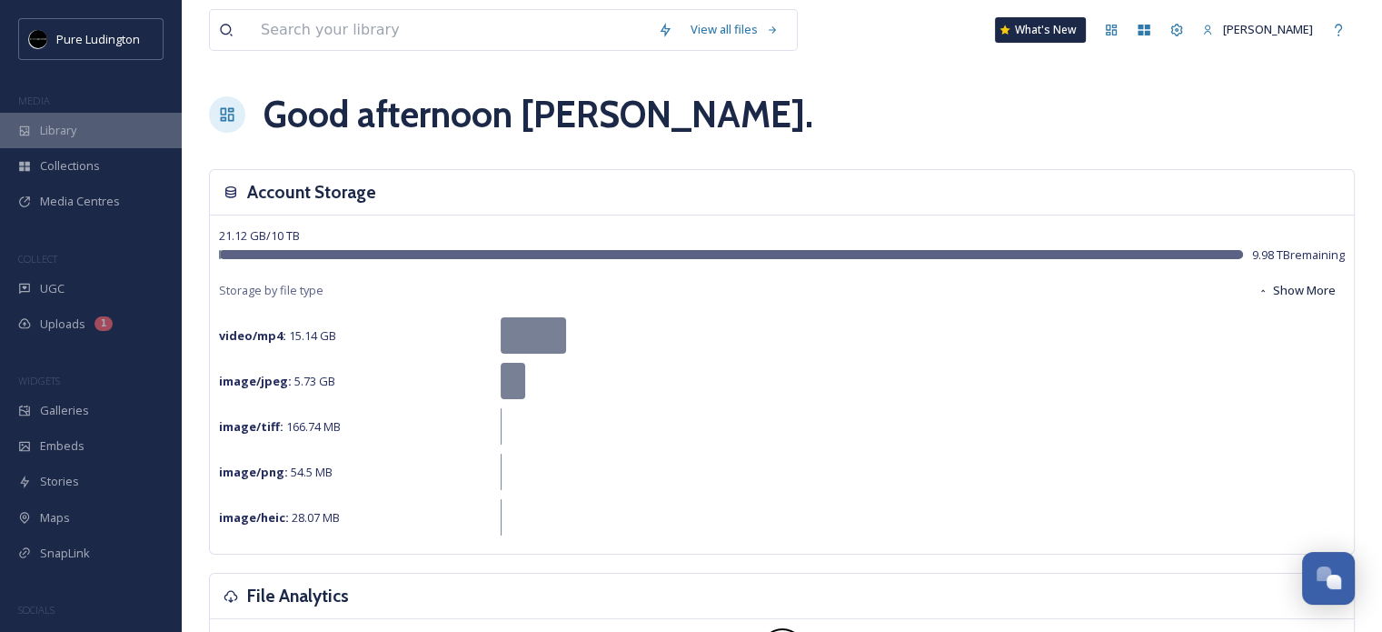
click at [58, 130] on span "Library" at bounding box center [58, 130] width 36 height 17
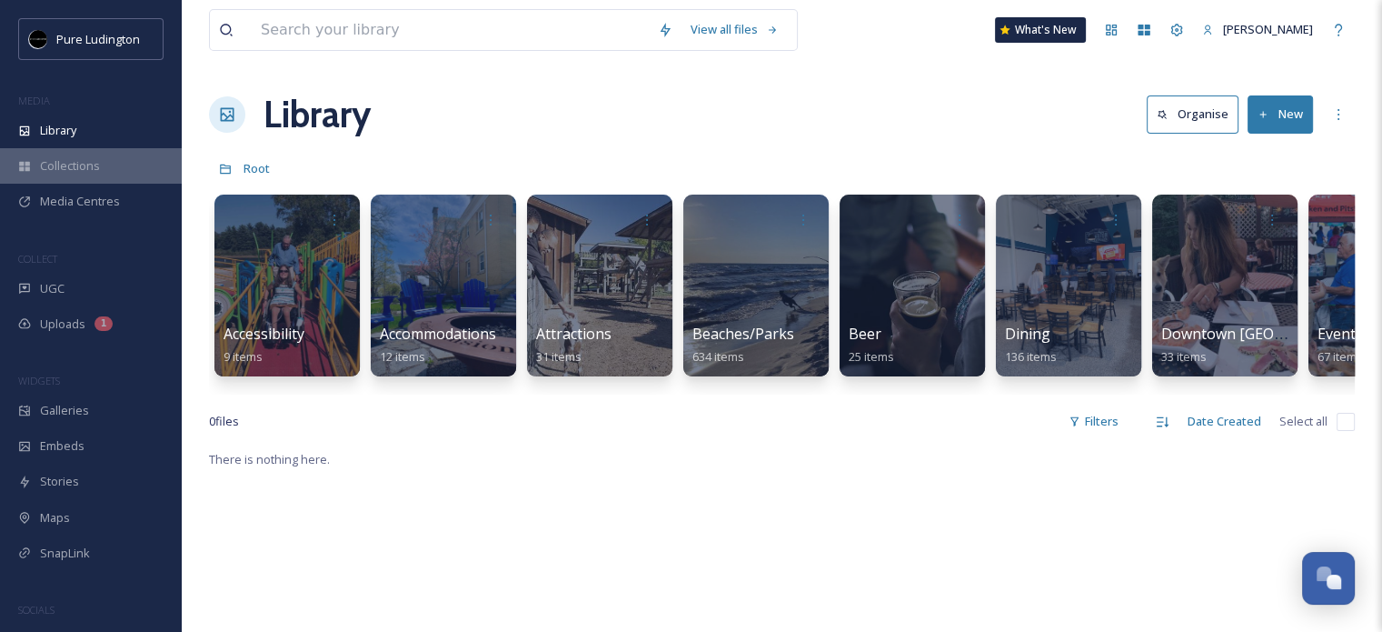
click at [64, 164] on span "Collections" at bounding box center [70, 165] width 60 height 17
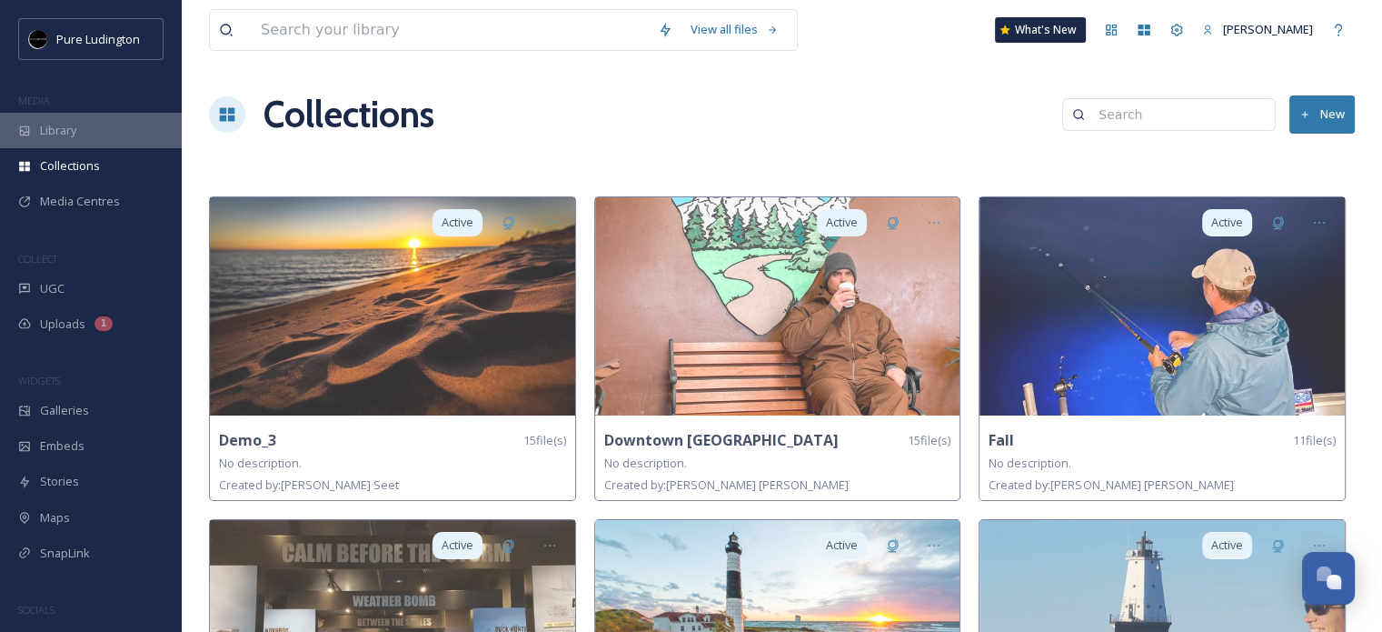
click at [44, 128] on span "Library" at bounding box center [58, 130] width 36 height 17
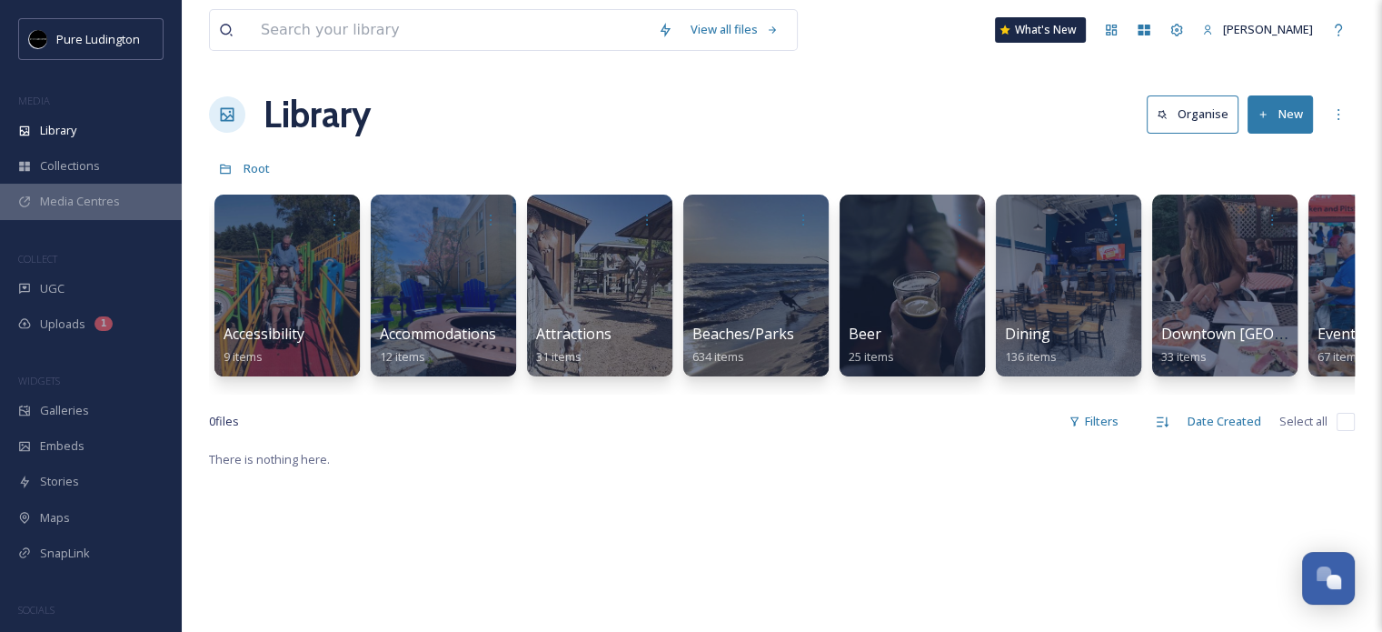
click at [64, 204] on span "Media Centres" at bounding box center [80, 201] width 80 height 17
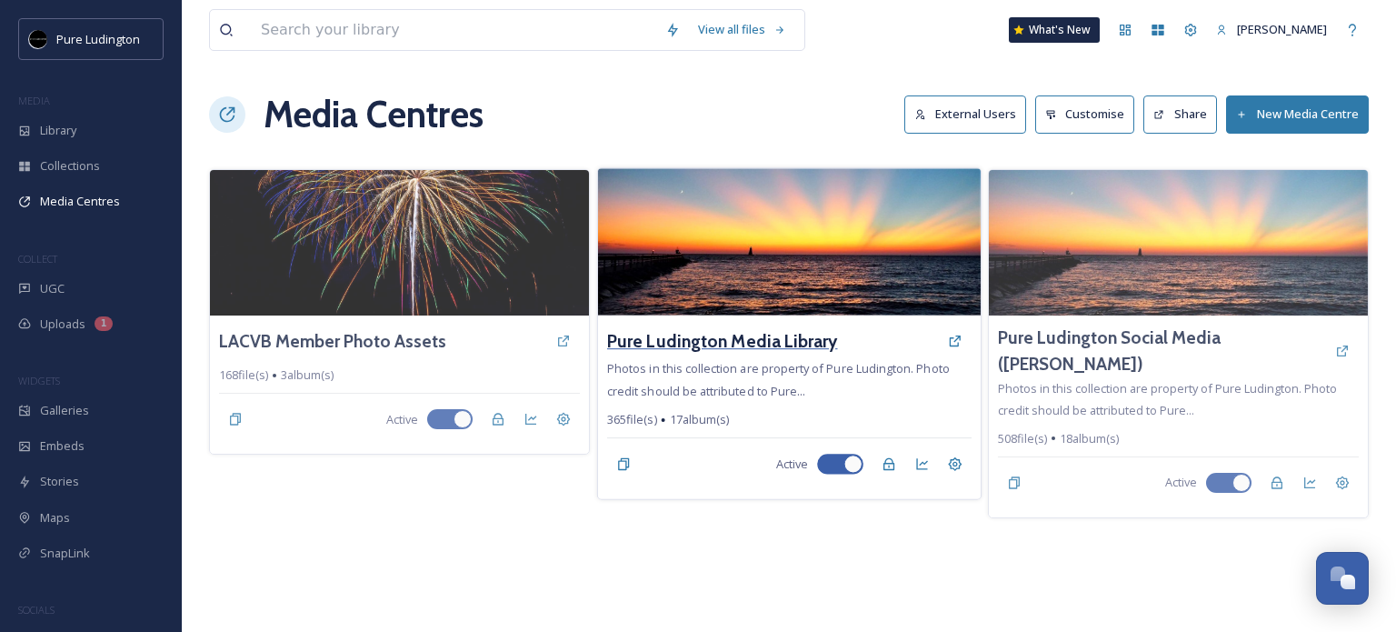
click at [710, 343] on h3 "Pure Ludington Media Library" at bounding box center [722, 341] width 231 height 26
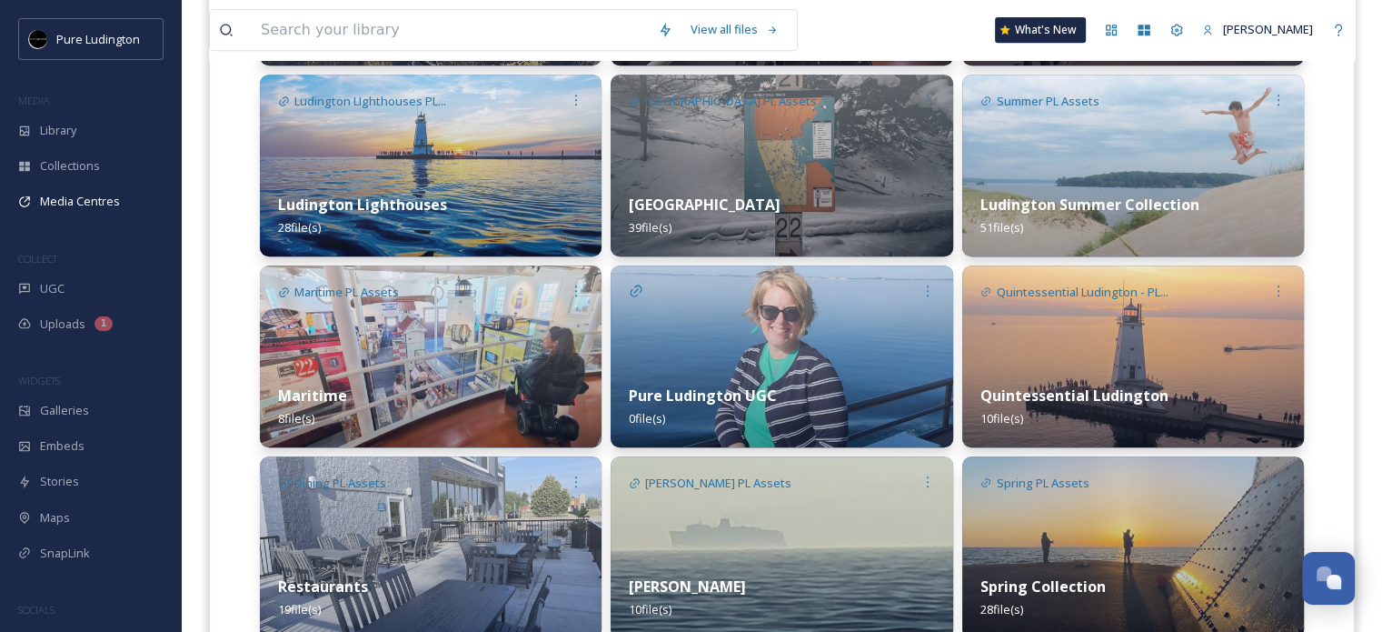
scroll to position [848, 0]
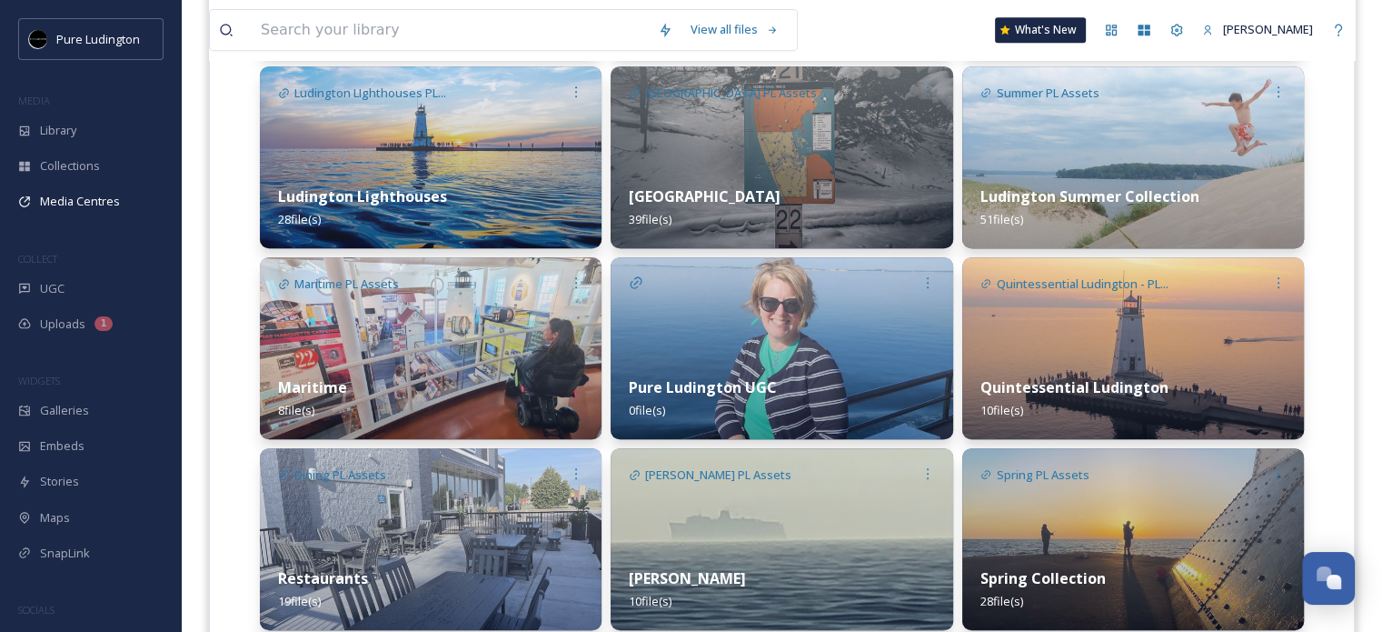
click at [789, 333] on img at bounding box center [782, 348] width 342 height 182
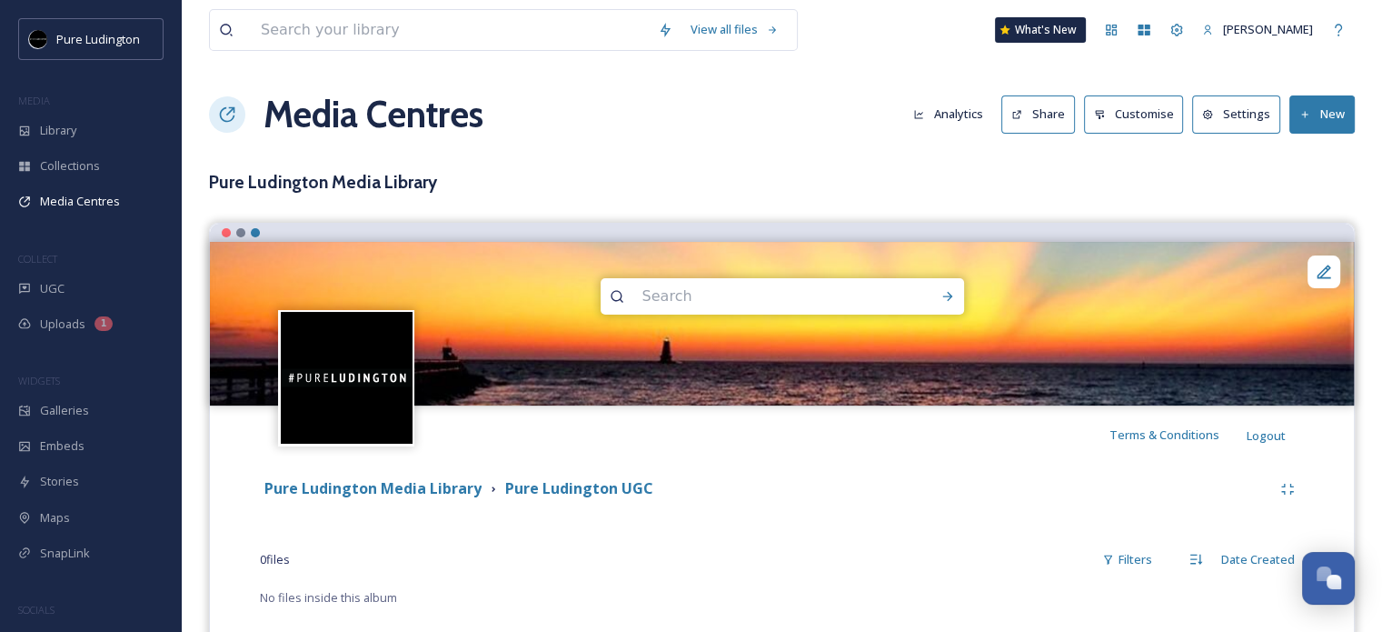
scroll to position [40, 0]
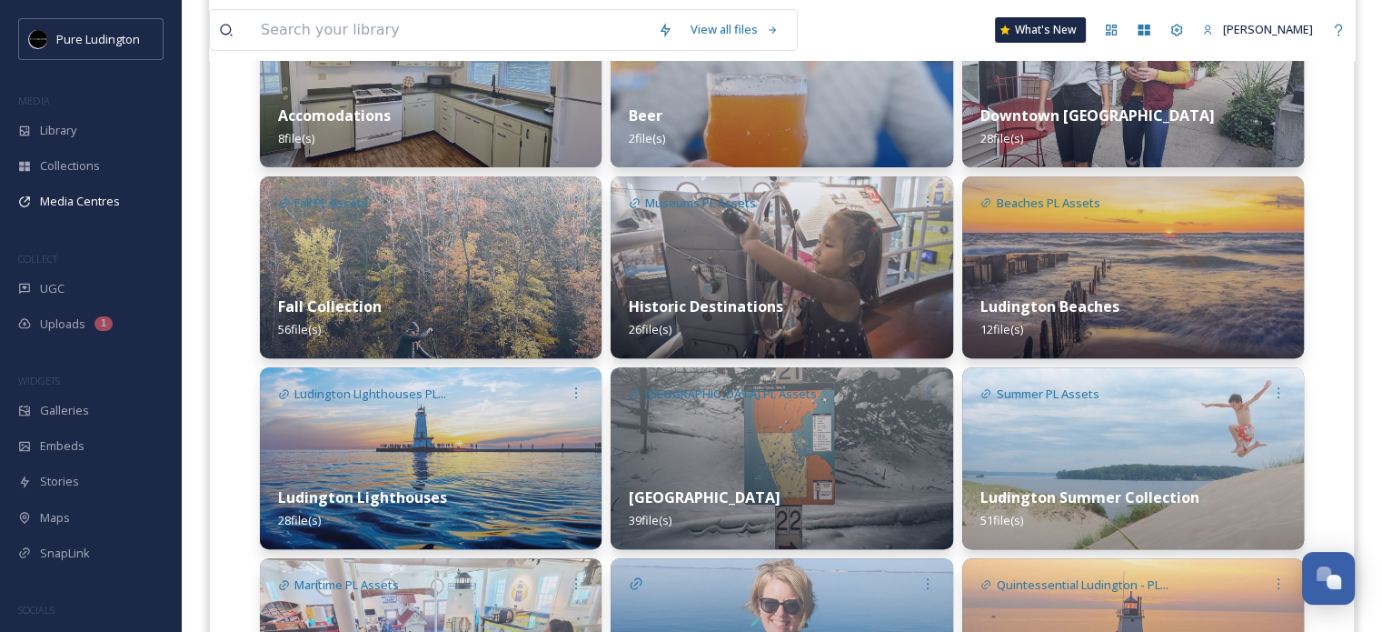
scroll to position [545, 0]
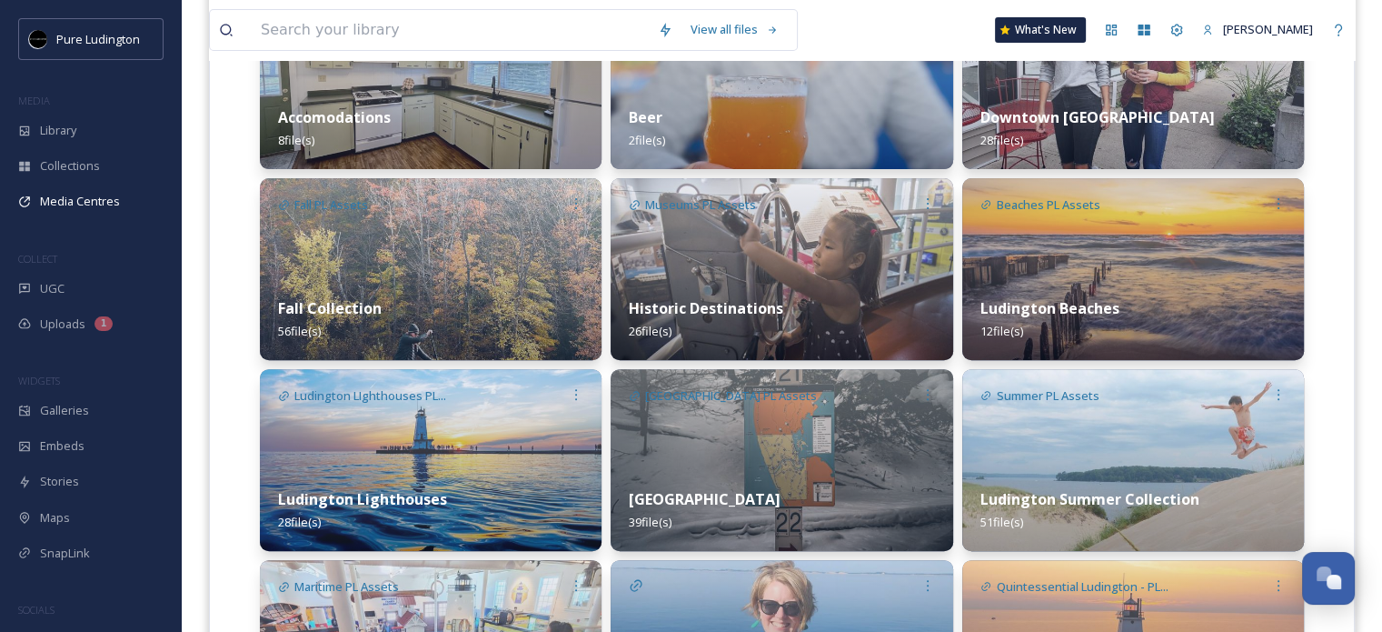
click at [438, 257] on img at bounding box center [431, 269] width 342 height 182
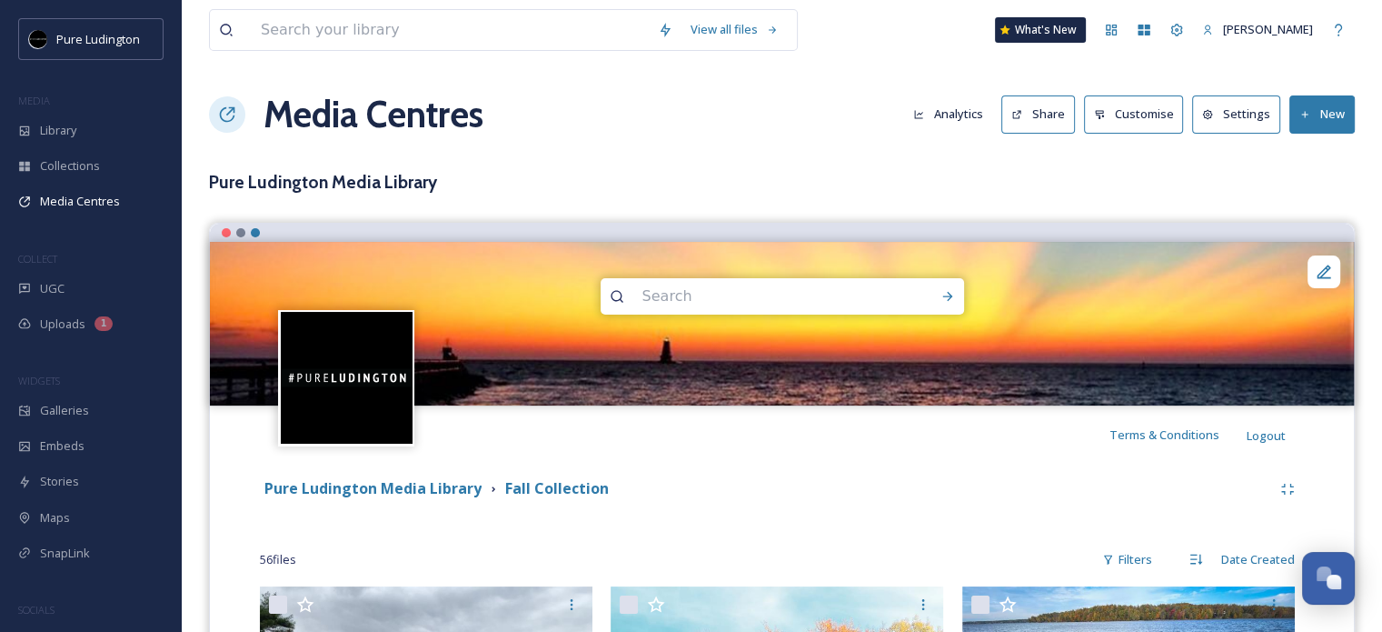
scroll to position [363, 0]
